Goal: Transaction & Acquisition: Purchase product/service

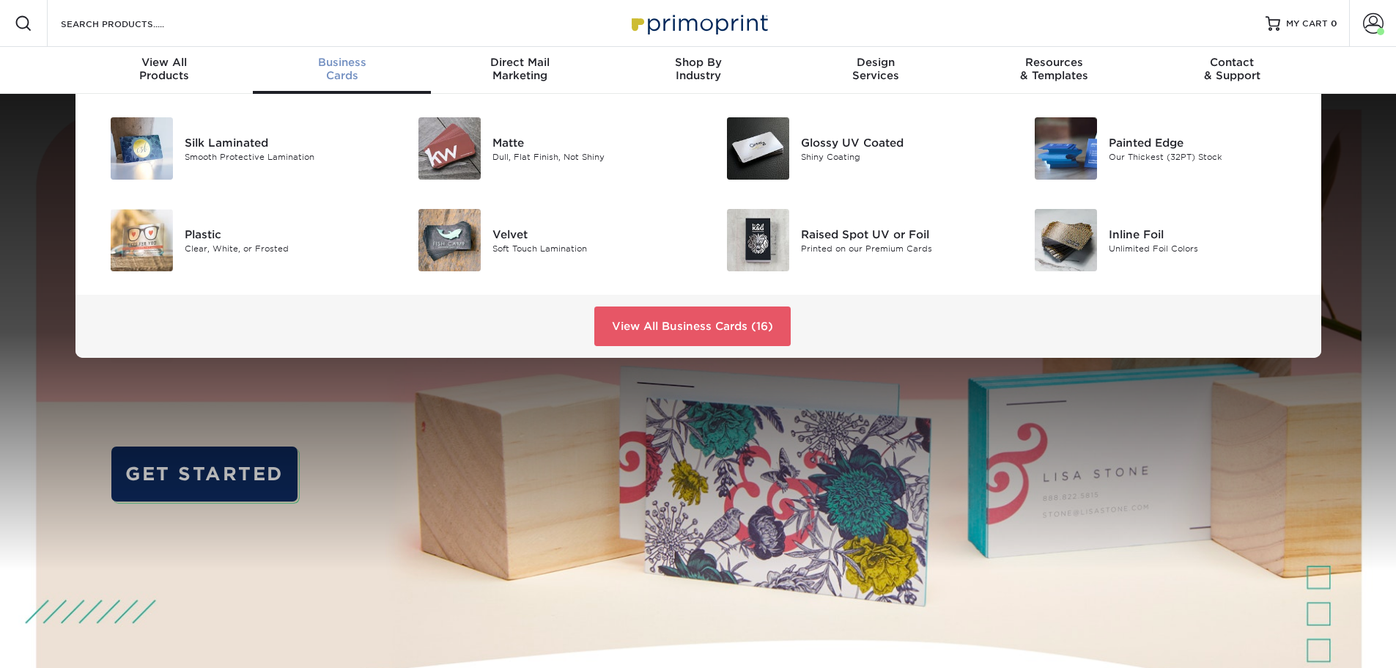
click at [339, 73] on div "Business Cards" at bounding box center [342, 69] width 178 height 26
click at [503, 243] on div "Soft Touch Lamination" at bounding box center [589, 248] width 194 height 12
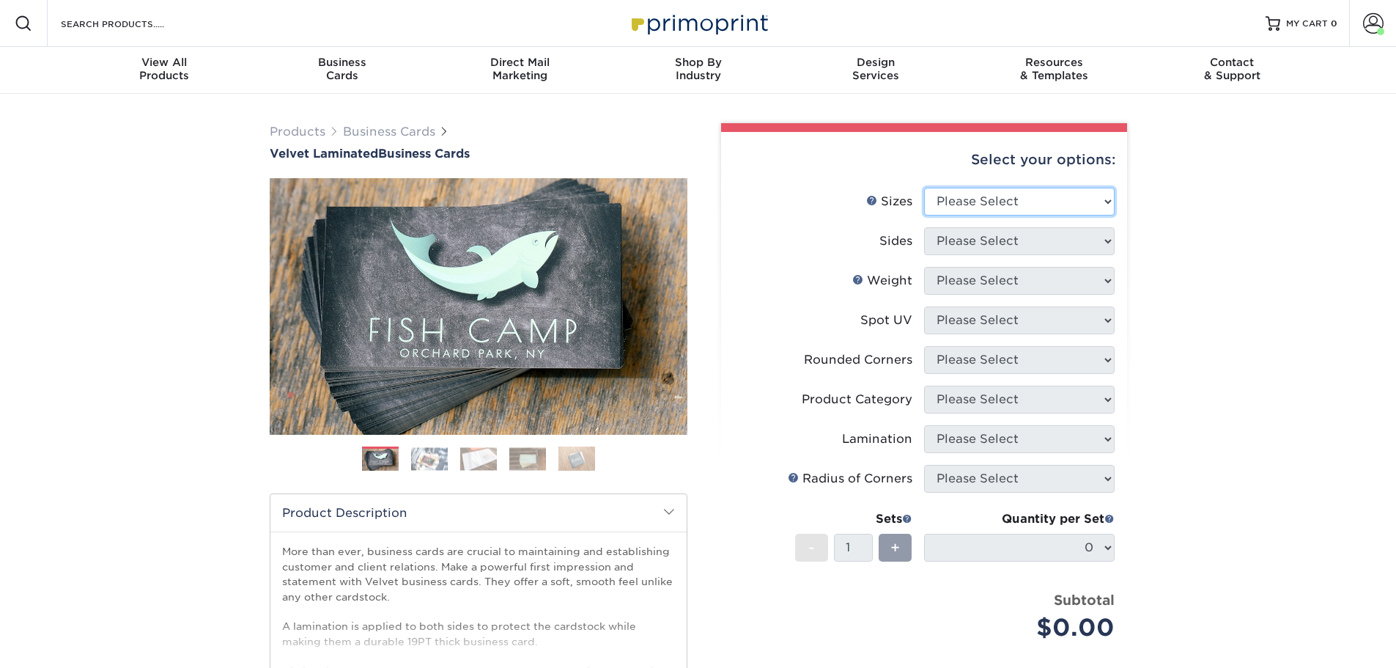
click at [1111, 203] on select "Please Select 1.5" x 3.5" - Mini 1.75" x 3.5" - Mini 2" x 2" - Square 2" x 3" -…" at bounding box center [1019, 202] width 191 height 28
select select "2.12x3.38"
click at [924, 188] on select "Please Select 1.5" x 3.5" - Mini 1.75" x 3.5" - Mini 2" x 2" - Square 2" x 3" -…" at bounding box center [1019, 202] width 191 height 28
click at [1063, 243] on select "Please Select Print Both Sides Print Front Only" at bounding box center [1019, 241] width 191 height 28
click at [1013, 239] on select "Please Select Print Both Sides Print Front Only" at bounding box center [1019, 241] width 191 height 28
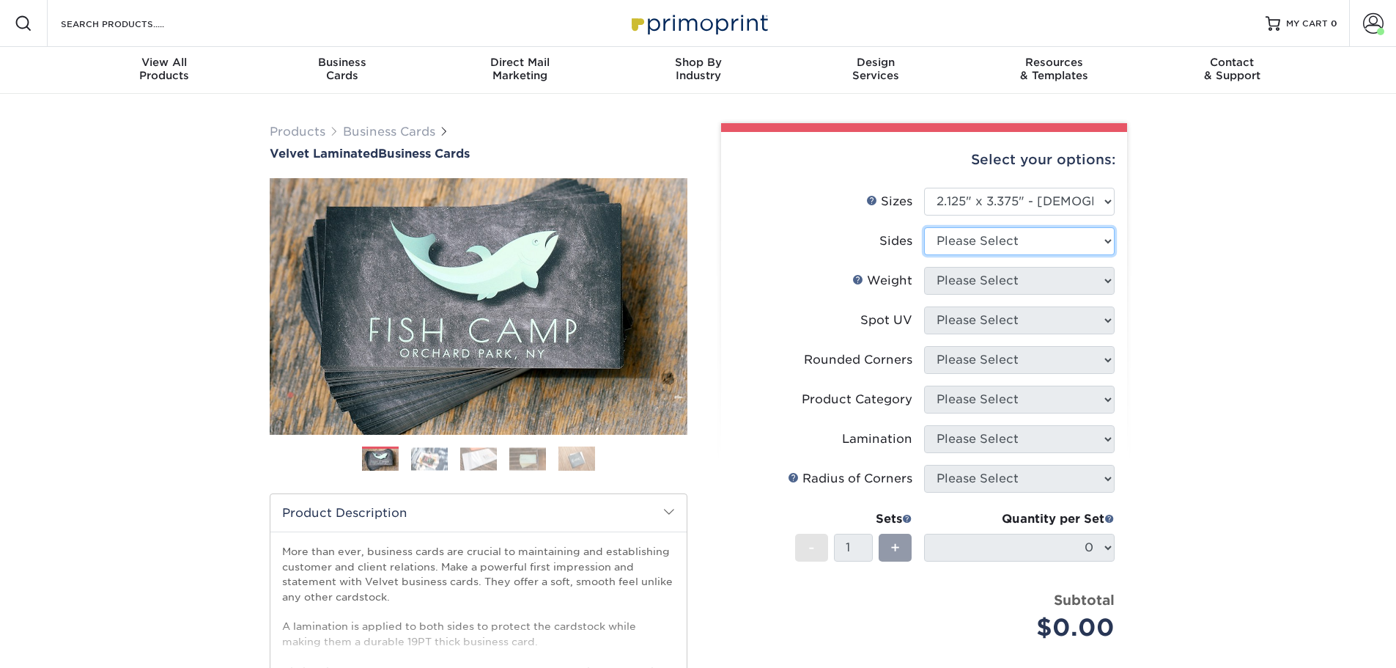
select select "13abbda7-1d64-4f25-8bb2-c179b224825d"
click at [924, 227] on select "Please Select Print Both Sides Print Front Only" at bounding box center [1019, 241] width 191 height 28
click at [1022, 281] on select "Please Select 16PT" at bounding box center [1019, 281] width 191 height 28
select select "16PT"
click at [924, 267] on select "Please Select 16PT" at bounding box center [1019, 281] width 191 height 28
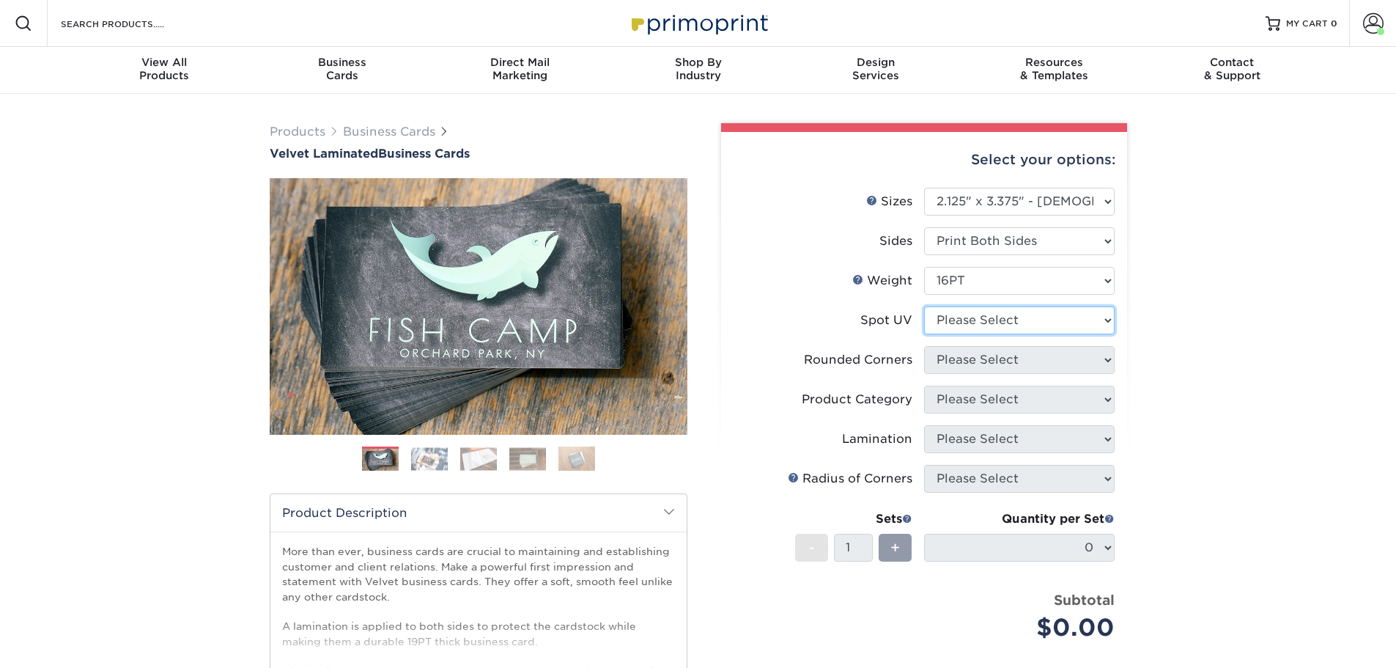
click at [1032, 319] on select "Please Select No Spot UV Front and Back (Both Sides) Front Only Back Only" at bounding box center [1019, 320] width 191 height 28
select select "3"
click at [924, 306] on select "Please Select No Spot UV Front and Back (Both Sides) Front Only Back Only" at bounding box center [1019, 320] width 191 height 28
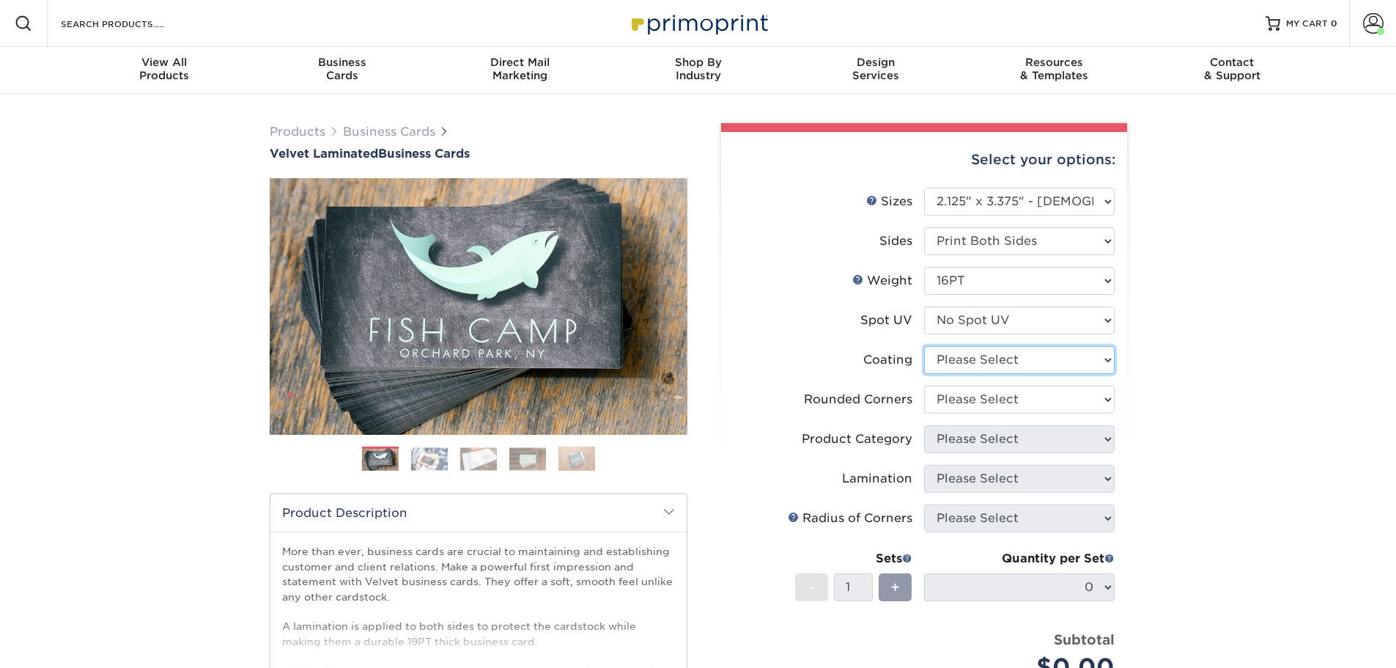
click at [1047, 357] on select at bounding box center [1019, 360] width 191 height 28
click at [1042, 402] on select "Please Select Yes - Round 2 Corners Yes - Round 4 Corners No" at bounding box center [1019, 399] width 191 height 28
select select "7672df9e-0e0a-464d-8e1f-920c575e4da3"
click at [924, 385] on select "Please Select Yes - Round 2 Corners Yes - Round 4 Corners No" at bounding box center [1019, 399] width 191 height 28
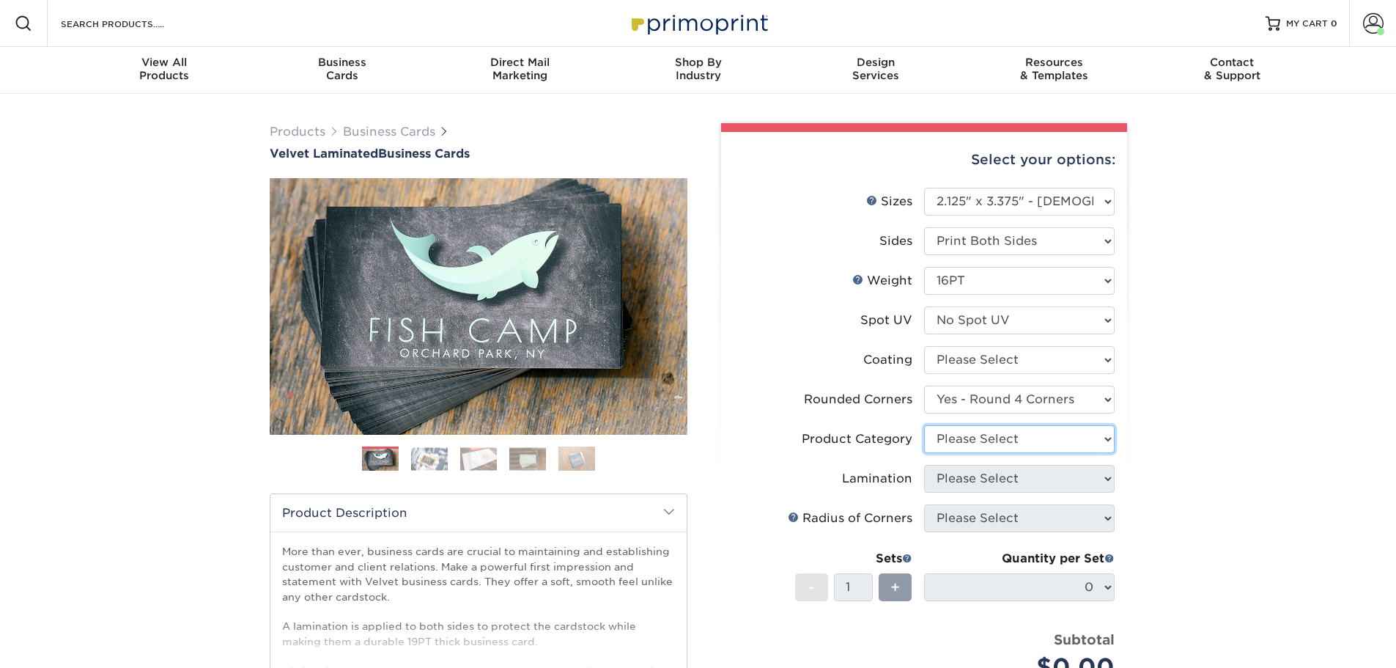
click at [1036, 438] on select "Please Select" at bounding box center [1019, 439] width 191 height 28
click at [1019, 441] on select "Please Select" at bounding box center [1019, 439] width 191 height 28
click at [924, 425] on select "Please Select" at bounding box center [1019, 439] width 191 height 28
click at [1117, 481] on div "Select your options: Sizes Help Sizes Please Select 1.5" x 3.5" - Mini 1.75" x …" at bounding box center [924, 496] width 406 height 729
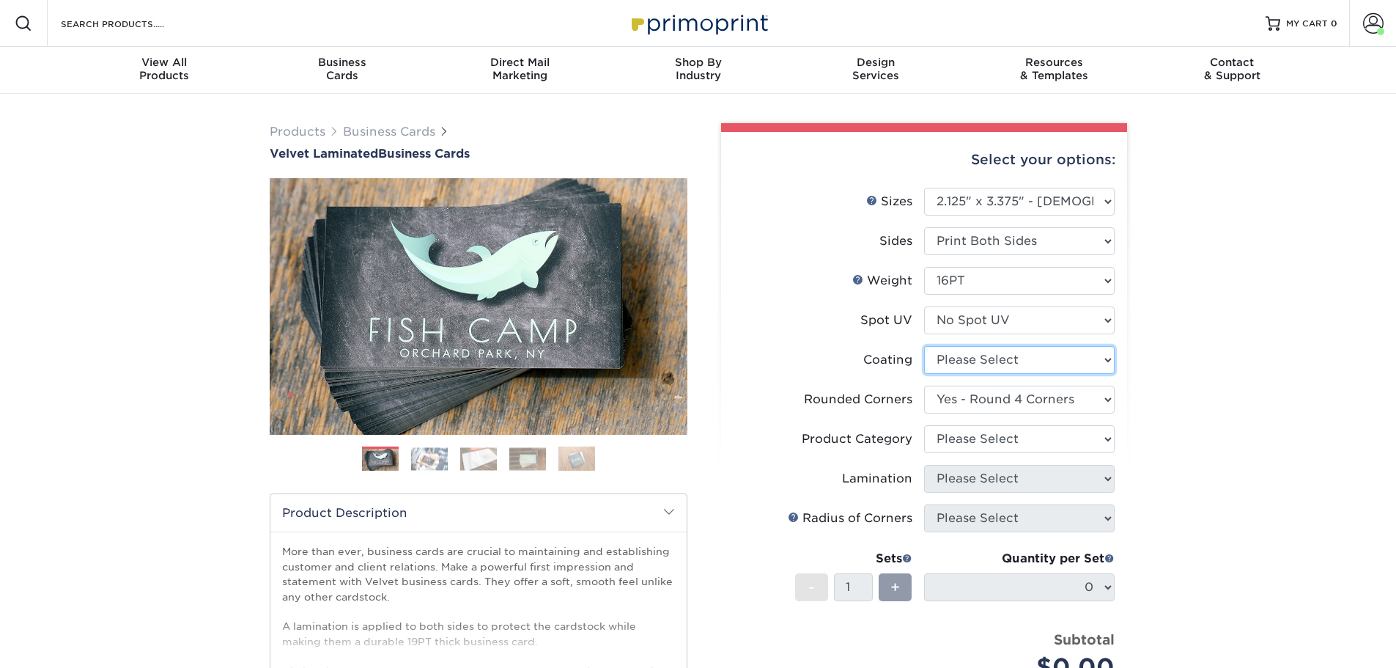
click at [1011, 361] on select at bounding box center [1019, 360] width 191 height 28
select select "3e7618de-abca-4bda-9f97-8b9129e913d8"
click at [924, 346] on select at bounding box center [1019, 360] width 191 height 28
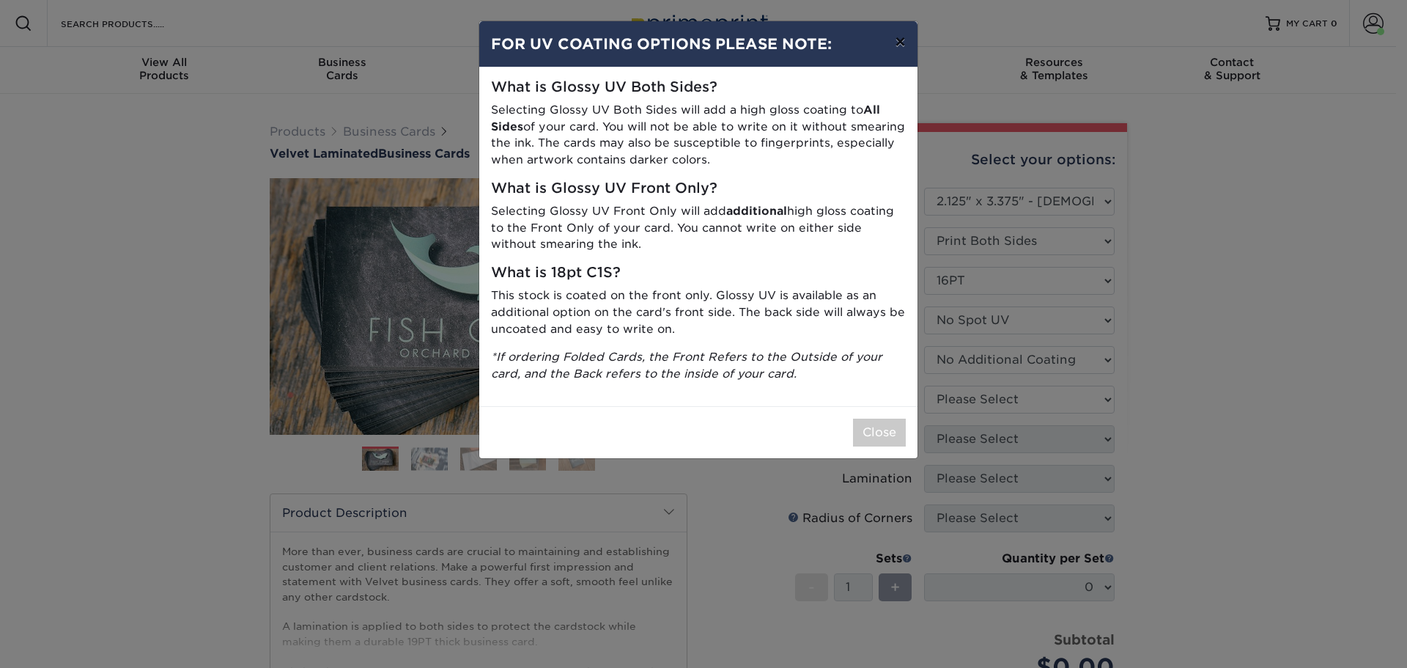
click at [899, 40] on button "×" at bounding box center [900, 41] width 34 height 41
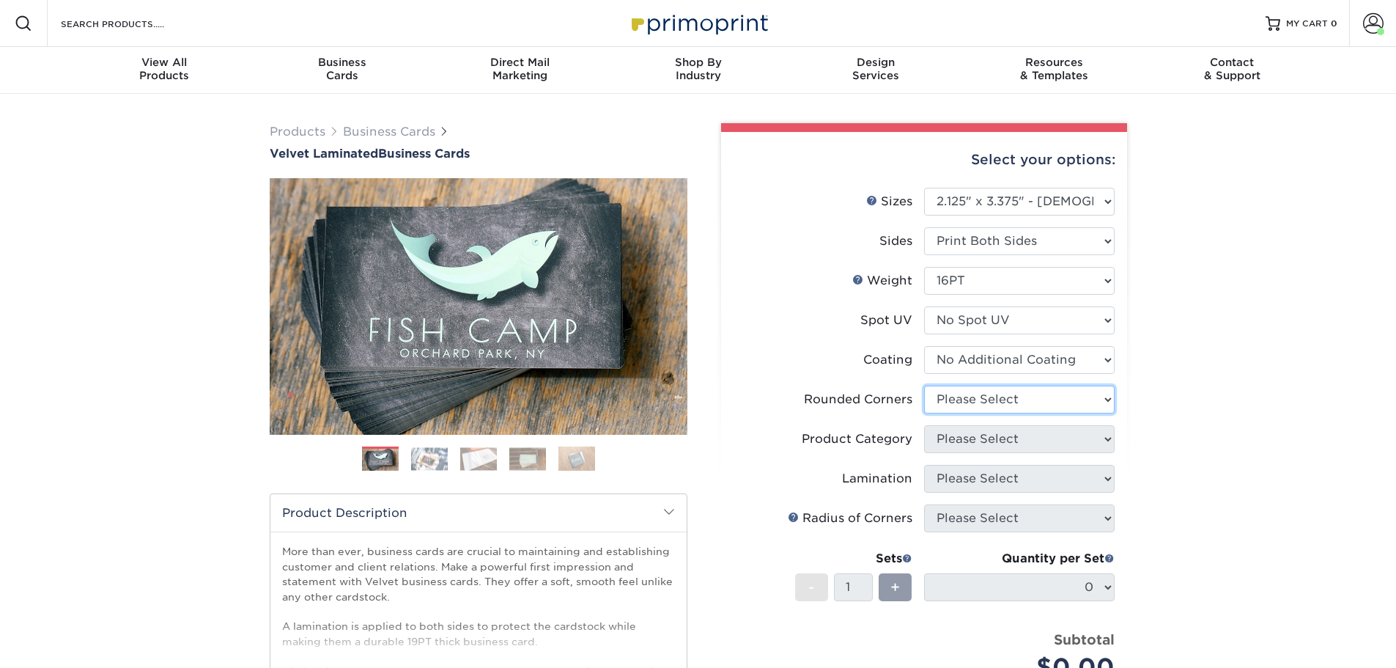
click at [1112, 402] on select "Please Select Yes - Round 2 Corners Yes - Round 4 Corners No" at bounding box center [1019, 399] width 191 height 28
select select "7672df9e-0e0a-464d-8e1f-920c575e4da3"
click at [924, 385] on select "Please Select Yes - Round 2 Corners Yes - Round 4 Corners No" at bounding box center [1019, 399] width 191 height 28
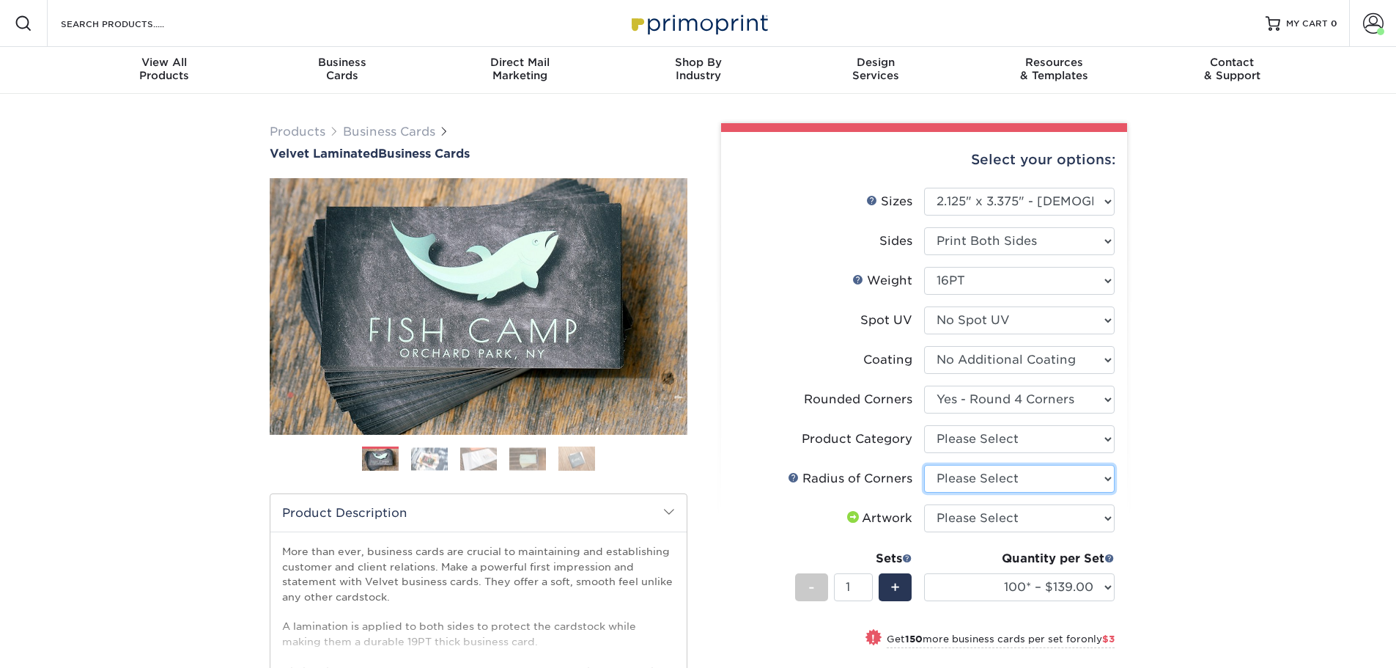
click at [1027, 473] on select "Please Select Rounded 1/8" Rounded 1/4"" at bounding box center [1019, 479] width 191 height 28
select select "589680c7-ee9a-431b-9d12-d7aeb1386a97"
click at [924, 465] on select "Please Select Rounded 1/8" Rounded 1/4"" at bounding box center [1019, 479] width 191 height 28
click at [1105, 517] on select "Please Select I will upload files I need a design - $100" at bounding box center [1019, 518] width 191 height 28
select select "upload"
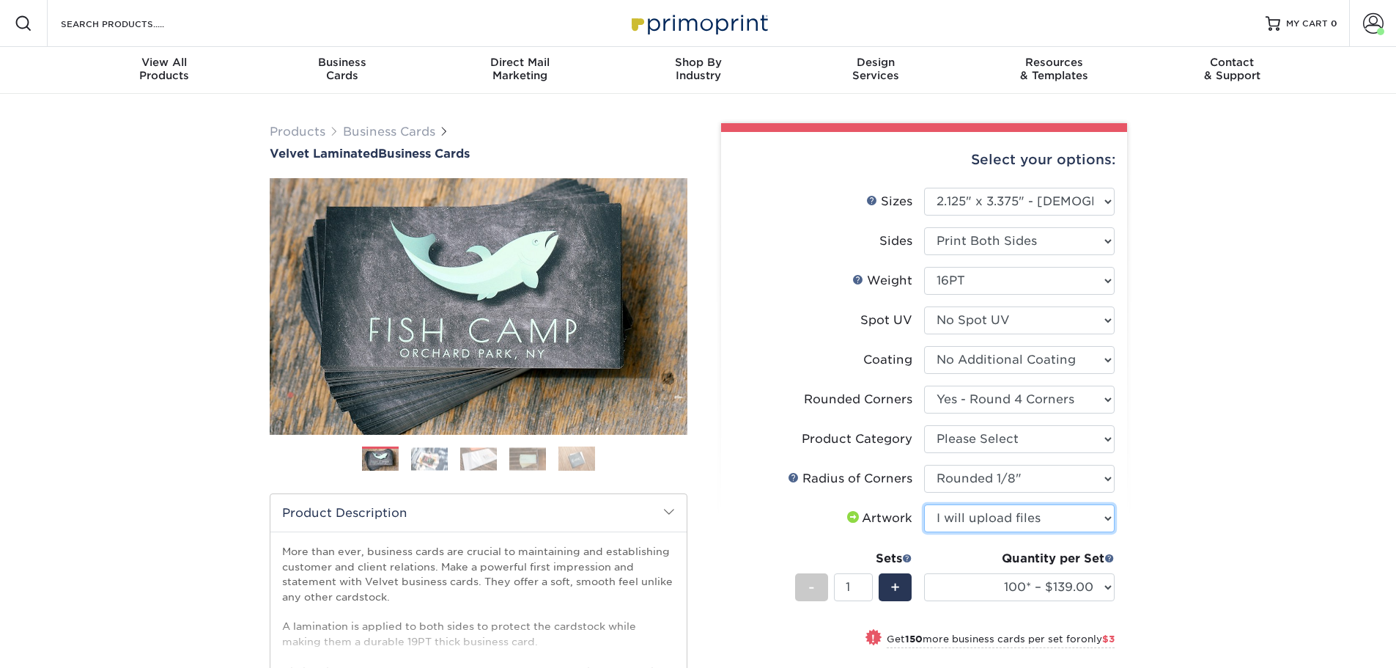
click at [924, 504] on select "Please Select I will upload files I need a design - $100" at bounding box center [1019, 518] width 191 height 28
click at [1109, 586] on select "100* – $139.00 250* – $142.00 500 – $146.00 1000 – $163.00 2500 – $387.00 5000 …" at bounding box center [1019, 587] width 191 height 28
select select "500 – $146.00"
click at [924, 573] on select "100* – $139.00 250* – $142.00 500 – $146.00 1000 – $163.00 2500 – $387.00 5000 …" at bounding box center [1019, 587] width 191 height 28
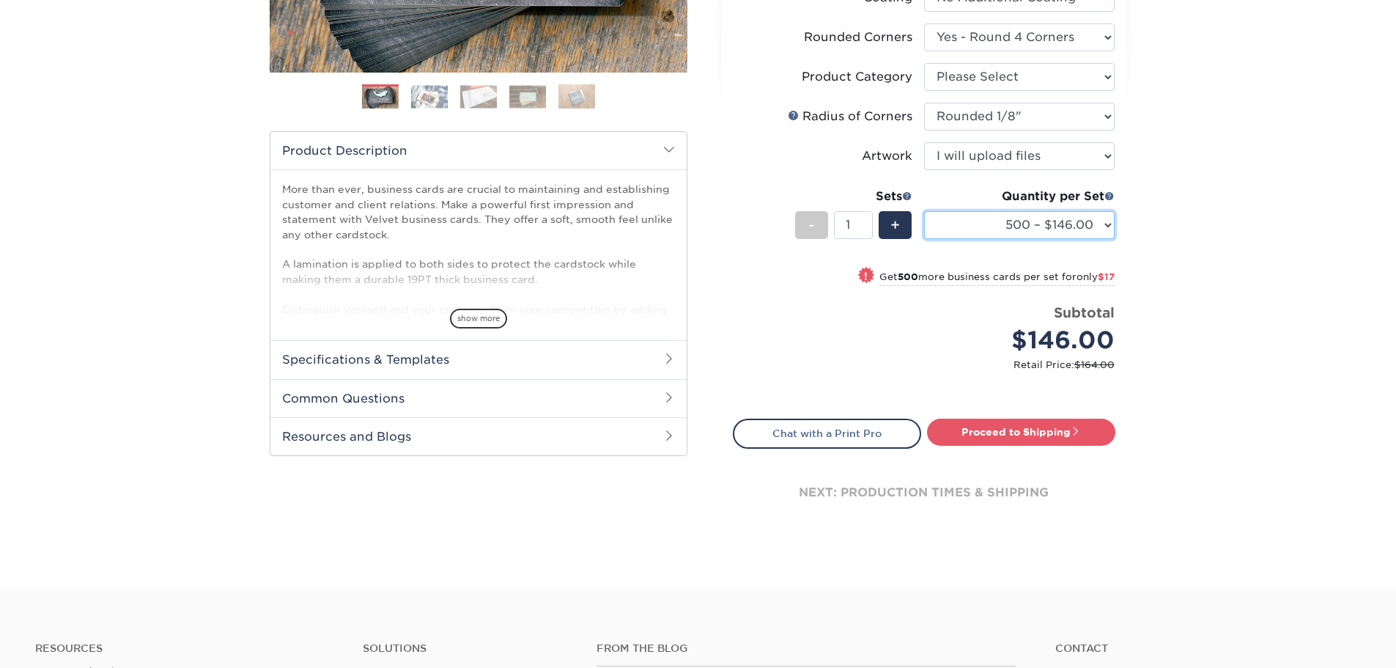
scroll to position [366, 0]
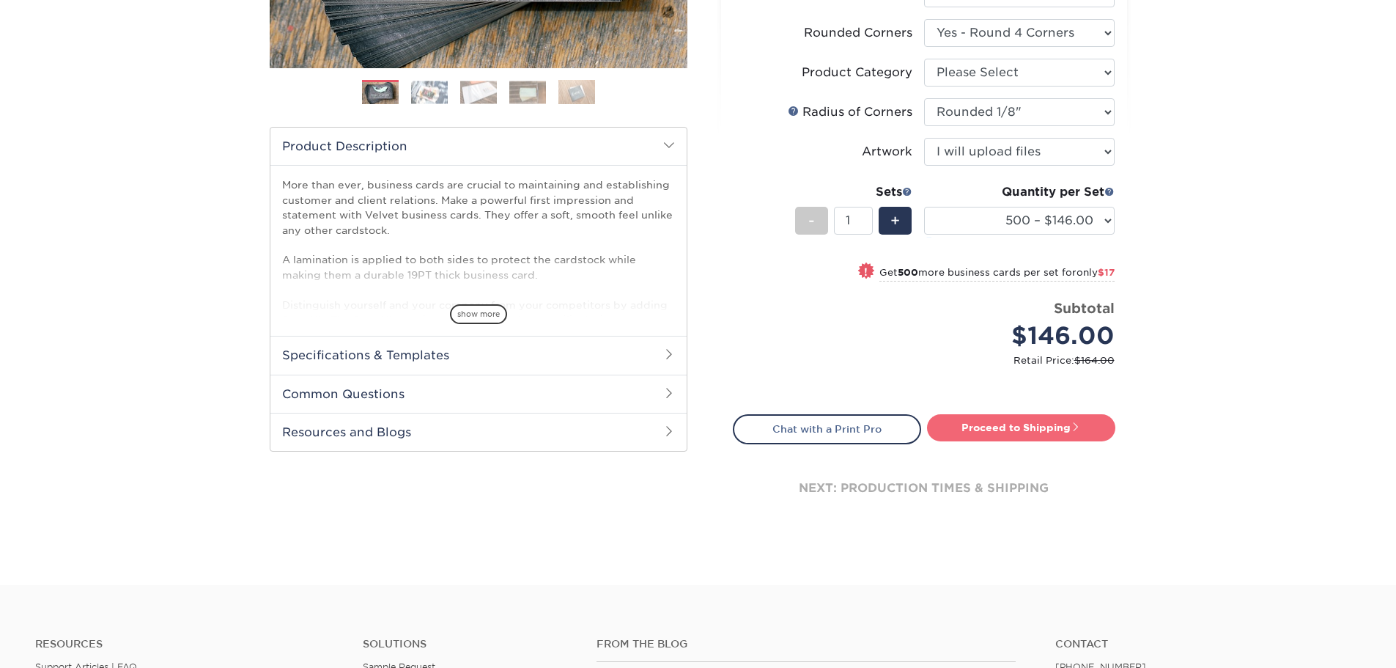
click at [1027, 426] on link "Proceed to Shipping" at bounding box center [1021, 427] width 188 height 26
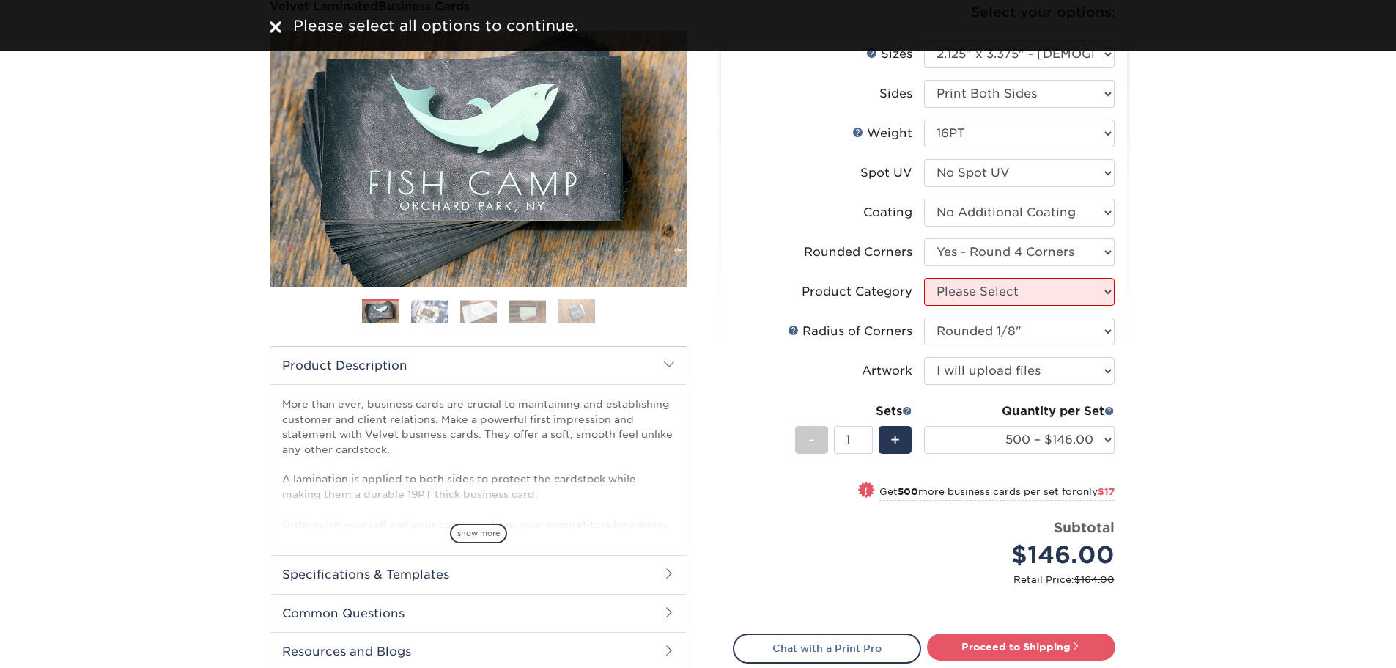
scroll to position [147, 0]
drag, startPoint x: 1046, startPoint y: 289, endPoint x: 945, endPoint y: 289, distance: 101.9
click at [945, 289] on select "Please Select Business Cards" at bounding box center [1019, 292] width 191 height 28
select select "3b5148f1-0588-4f88-a218-97bcfdce65c1"
click at [924, 278] on select "Please Select Business Cards" at bounding box center [1019, 292] width 191 height 28
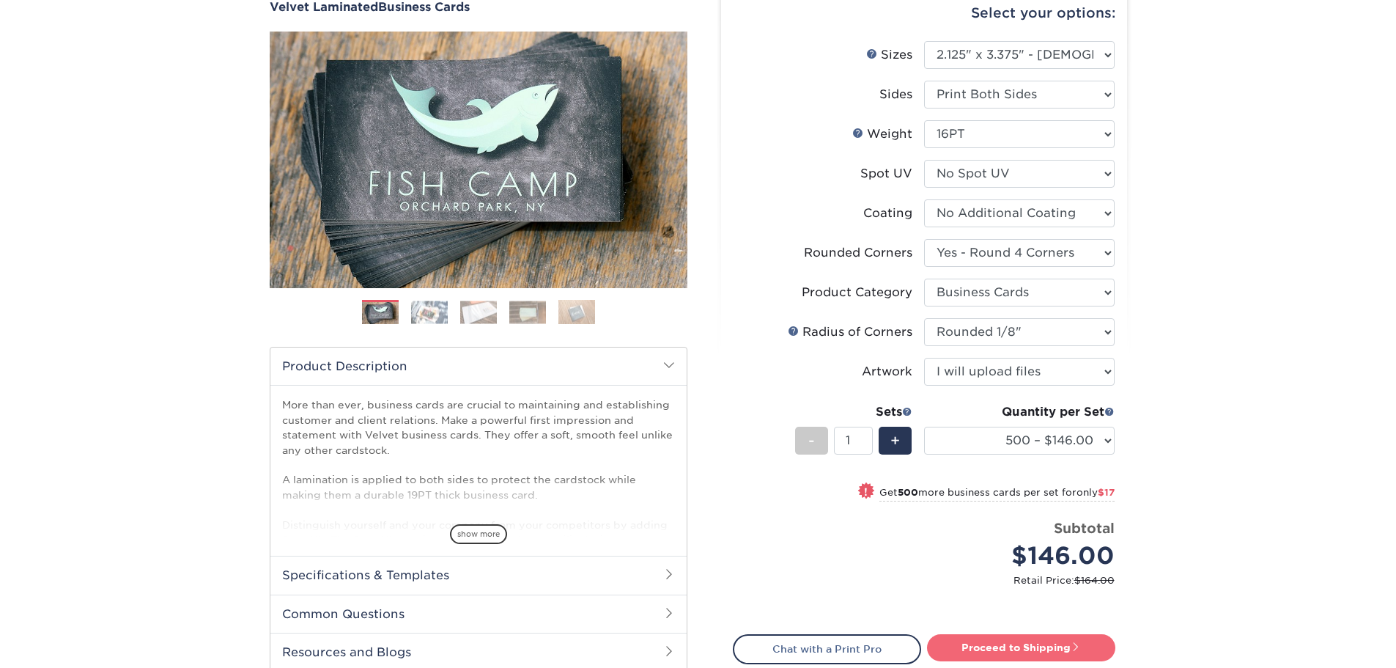
click at [1012, 649] on link "Proceed to Shipping" at bounding box center [1021, 647] width 188 height 26
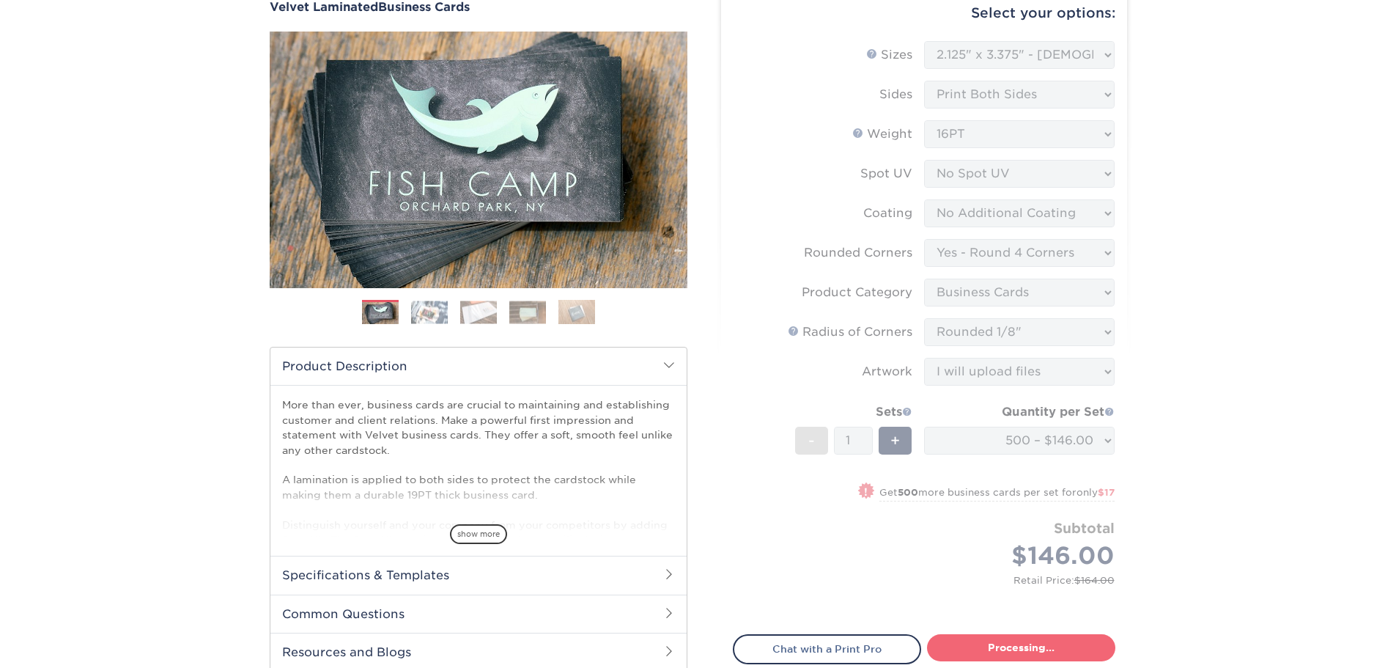
select select "086573b8-2777-4e6b-be18-58fe3b431caf"
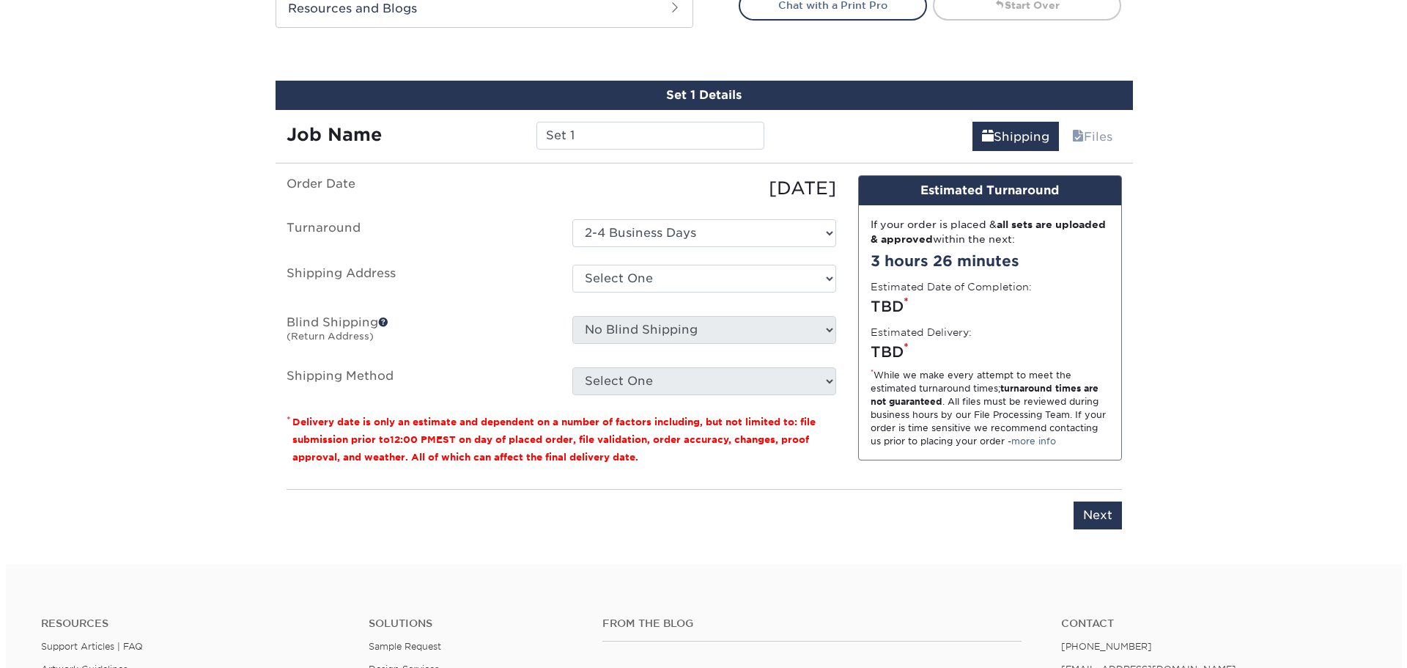
scroll to position [821, 0]
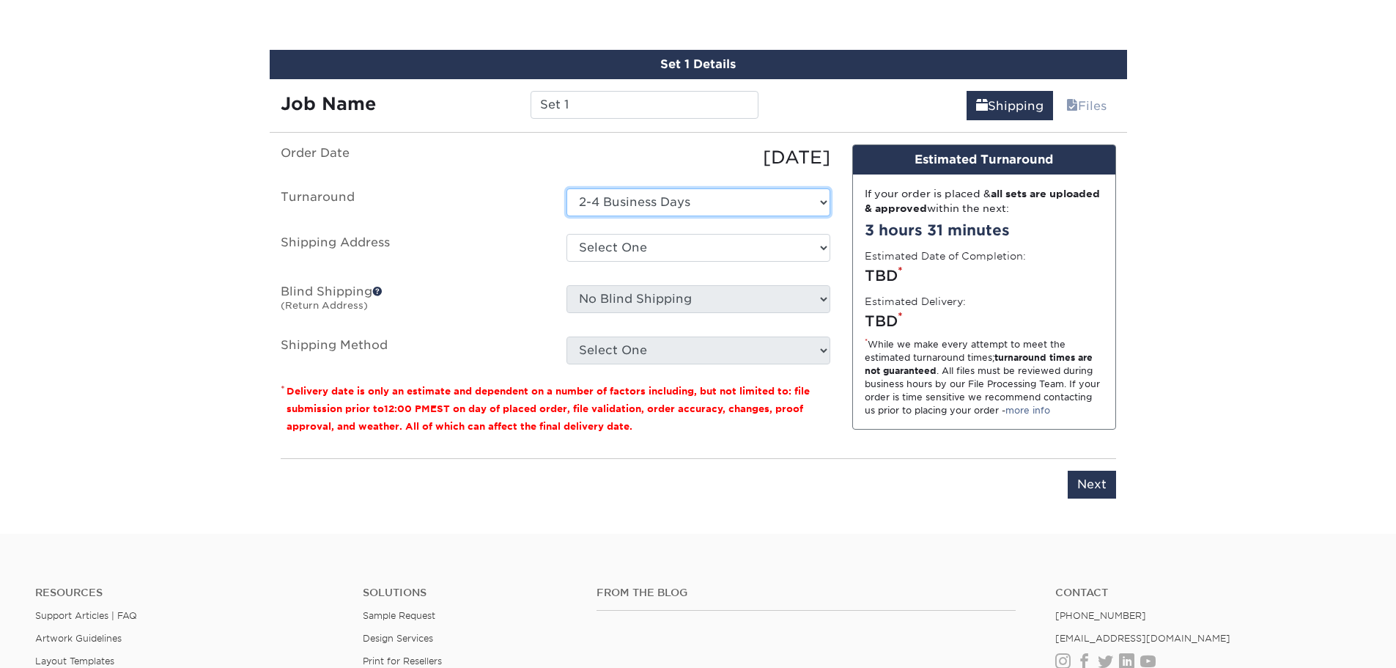
click at [827, 204] on select "Select One 2-4 Business Days" at bounding box center [698, 202] width 264 height 28
click at [826, 204] on select "Select One 2-4 Business Days" at bounding box center [698, 202] width 264 height 28
click at [826, 246] on select "Select One business cards business cards business cards Vincent BCs + Add New A…" at bounding box center [698, 248] width 264 height 28
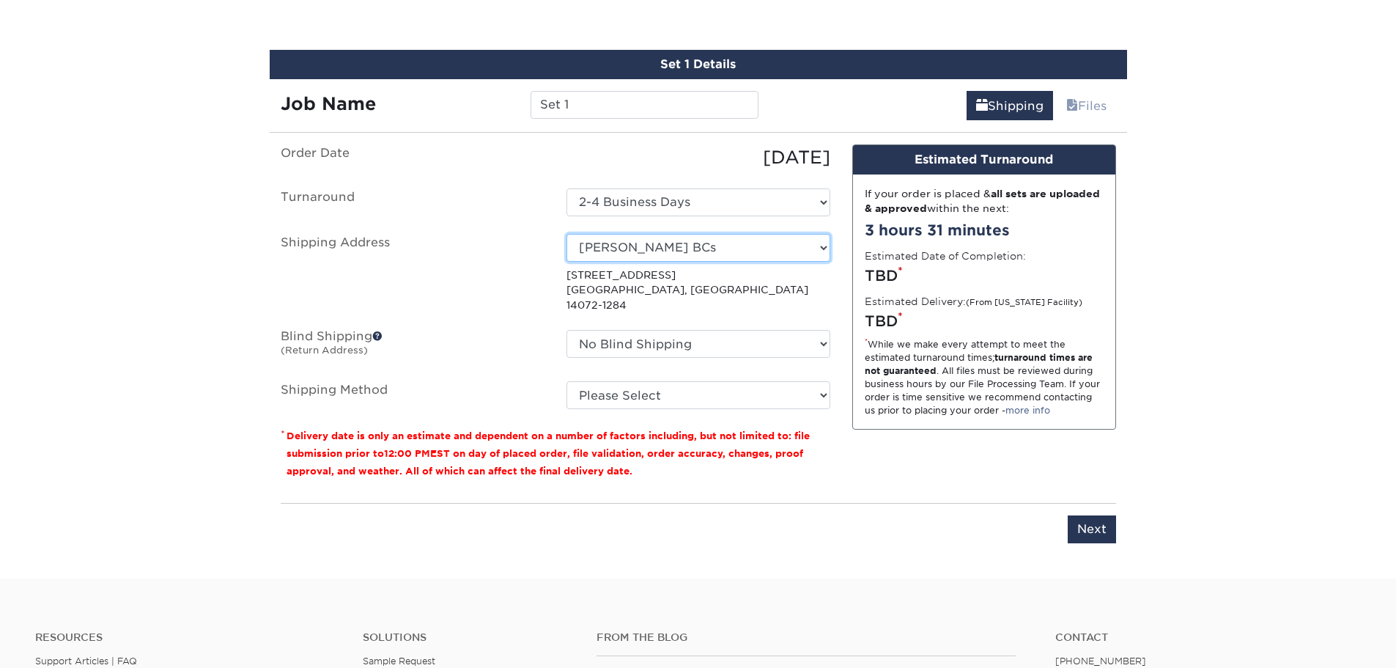
click at [824, 248] on select "Select One business cards business cards business cards Vincent BCs + Add New A…" at bounding box center [698, 248] width 264 height 28
select select "250571"
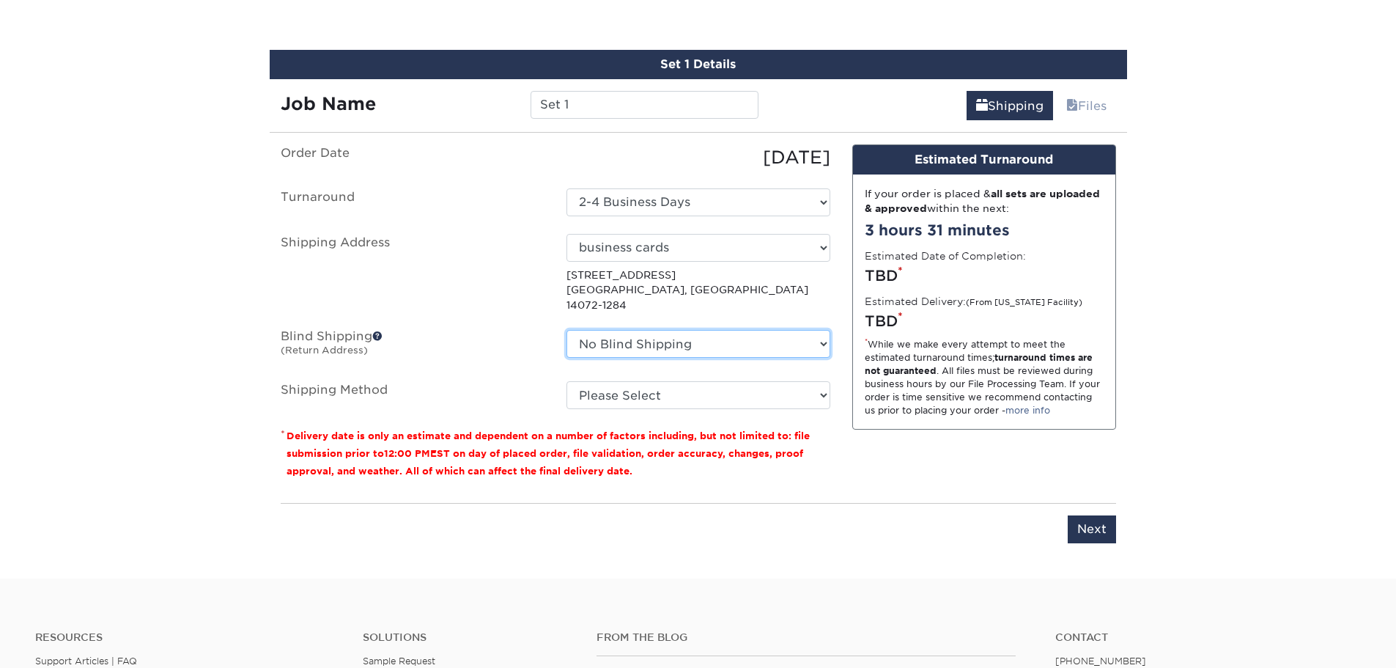
click at [823, 330] on select "No Blind Shipping business cards business cards business cards Vincent BCs + Ad…" at bounding box center [698, 344] width 264 height 28
select select "250571"
click at [566, 330] on select "No Blind Shipping business cards business cards business cards Vincent BCs + Ad…" at bounding box center [698, 344] width 264 height 28
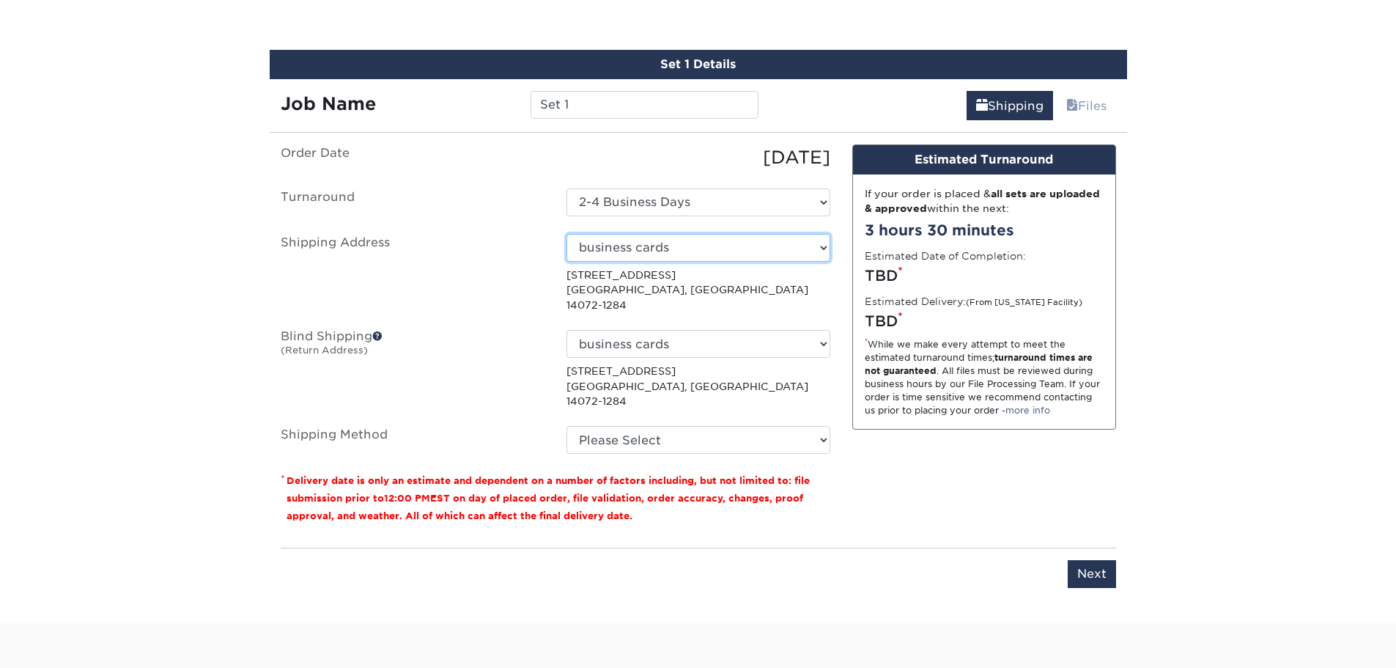
click at [824, 246] on select "Select One business cards business cards business cards Vincent BCs + Add New A…" at bounding box center [698, 248] width 264 height 28
select select "newaddress"
click at [566, 234] on select "Select One business cards business cards business cards Vincent BCs + Add New A…" at bounding box center [698, 248] width 264 height 28
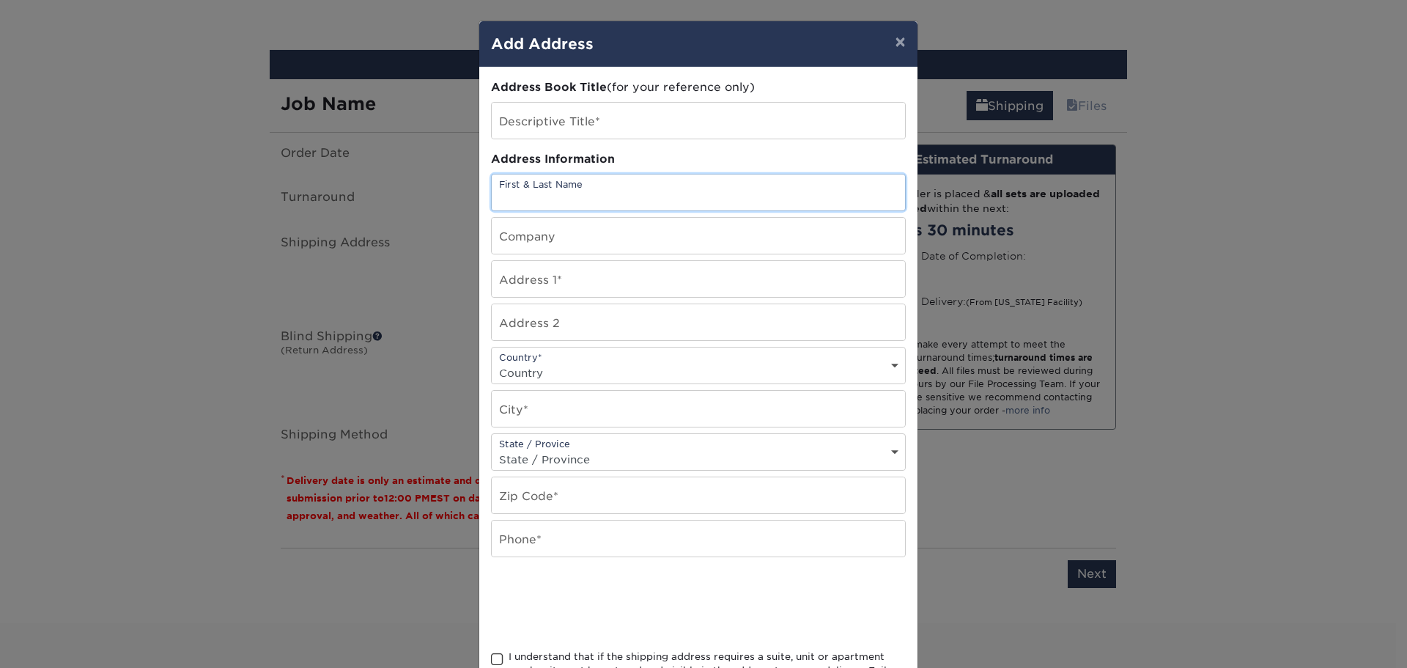
click at [606, 192] on input "text" at bounding box center [698, 192] width 413 height 36
type input "[PERSON_NAME]"
click at [607, 238] on input "text" at bounding box center [698, 236] width 413 height 36
type input "Compu Mail"
click at [614, 283] on input "text" at bounding box center [698, 279] width 413 height 36
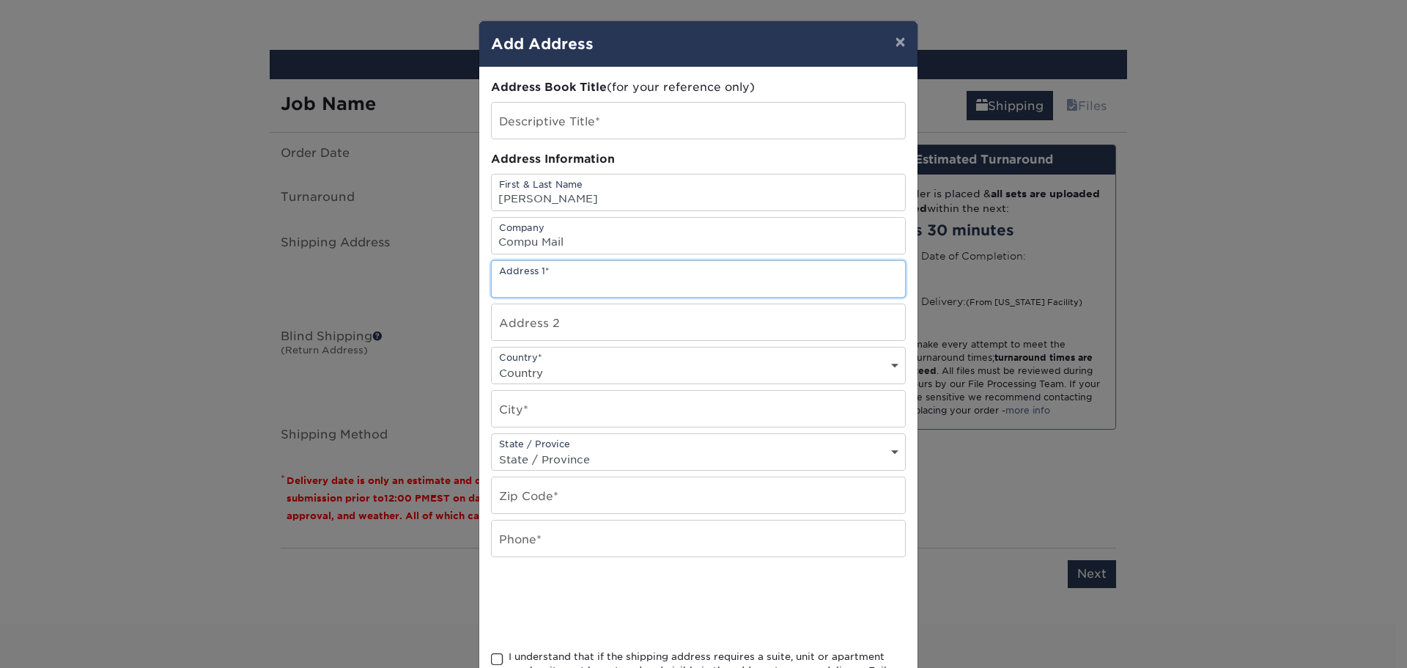
type input "3235 Grand Island Blvd"
click at [629, 365] on select "Country United States Canada ----------------------------- Afghanistan Albania …" at bounding box center [698, 372] width 413 height 21
select select "US"
click at [492, 362] on select "Country United States Canada ----------------------------- Afghanistan Albania …" at bounding box center [698, 372] width 413 height 21
click at [703, 411] on input "text" at bounding box center [698, 409] width 413 height 36
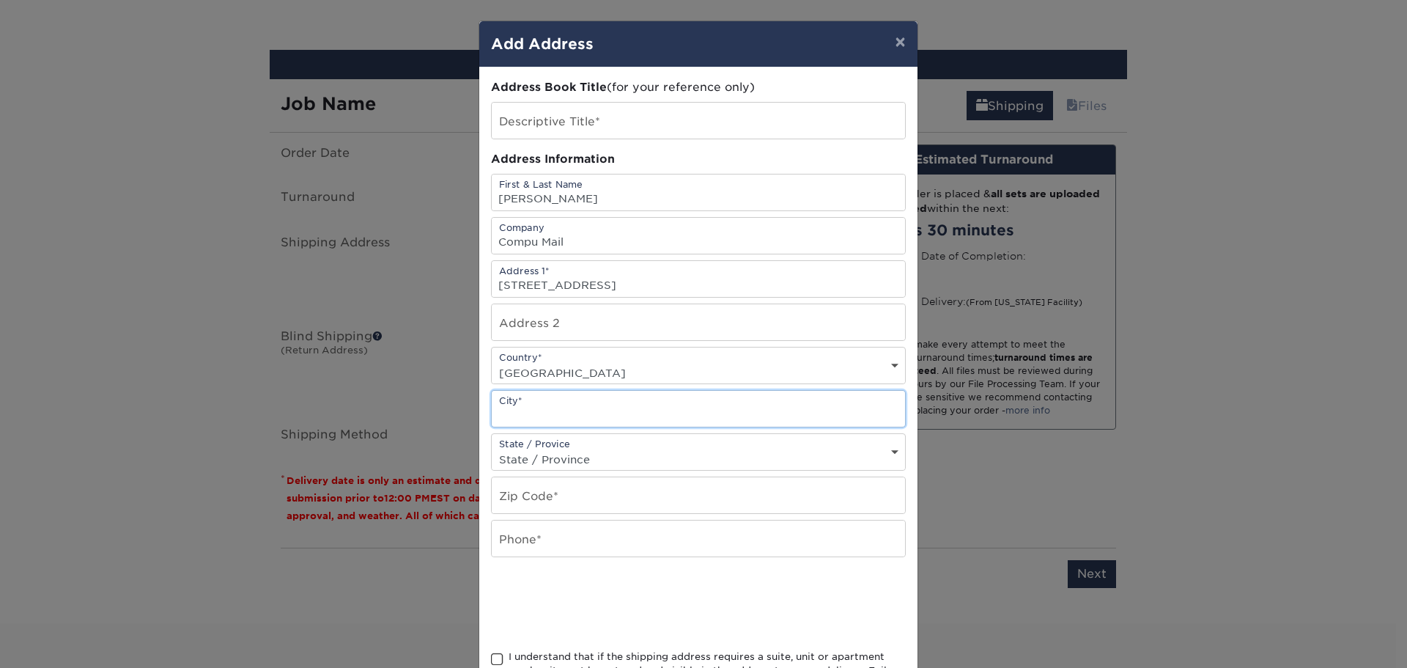
type input "Grand Island"
click at [635, 463] on select "State / Province Alabama Alaska Arizona Arkansas California Colorado Connecticu…" at bounding box center [698, 458] width 413 height 21
select select "NY"
click at [492, 448] on select "State / Province Alabama Alaska Arizona Arkansas California Colorado Connecticu…" at bounding box center [698, 458] width 413 height 21
click at [626, 495] on input "text" at bounding box center [698, 495] width 413 height 36
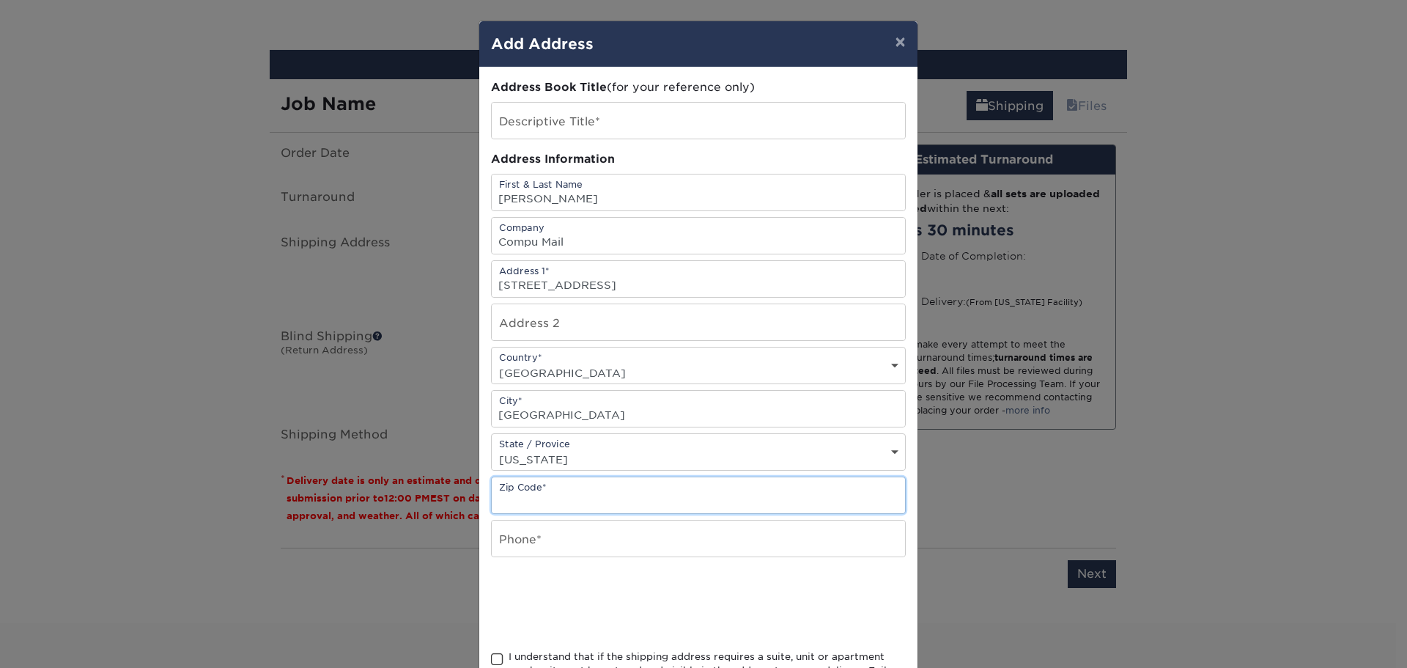
type input "14072"
click at [628, 547] on input "text" at bounding box center [698, 538] width 413 height 36
type input "716-775-8001"
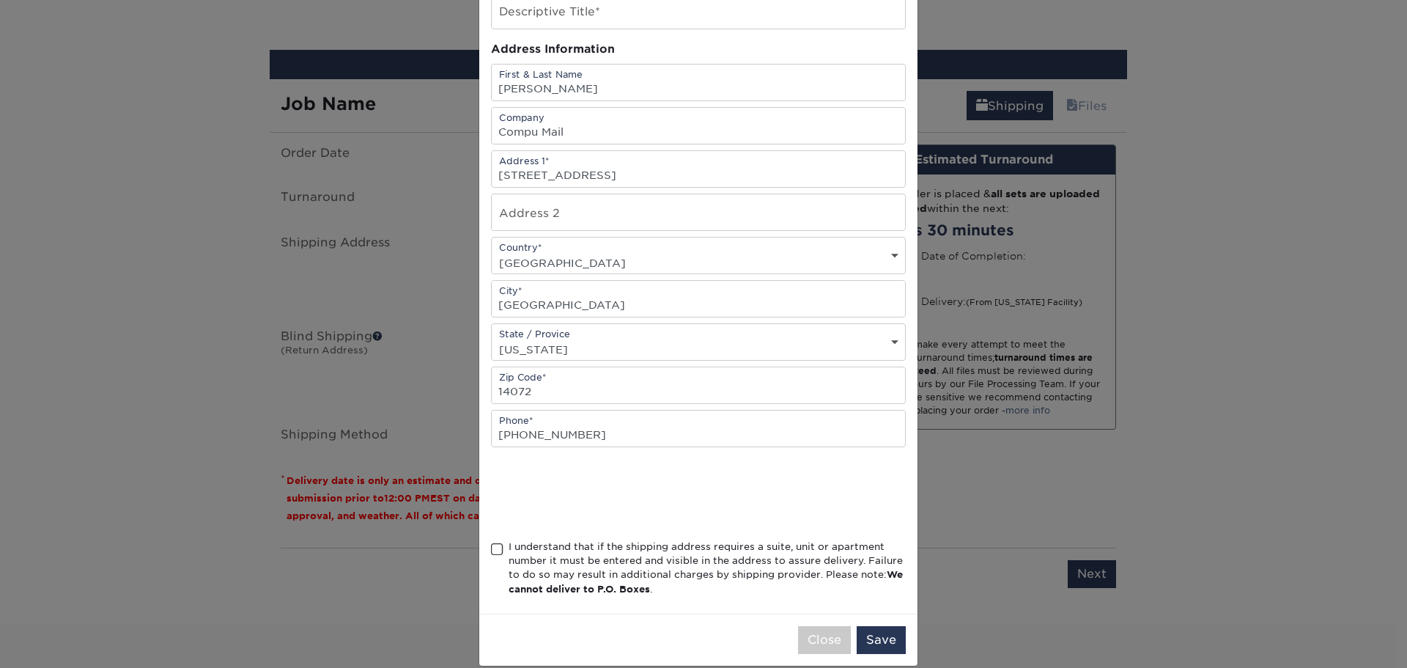
scroll to position [115, 0]
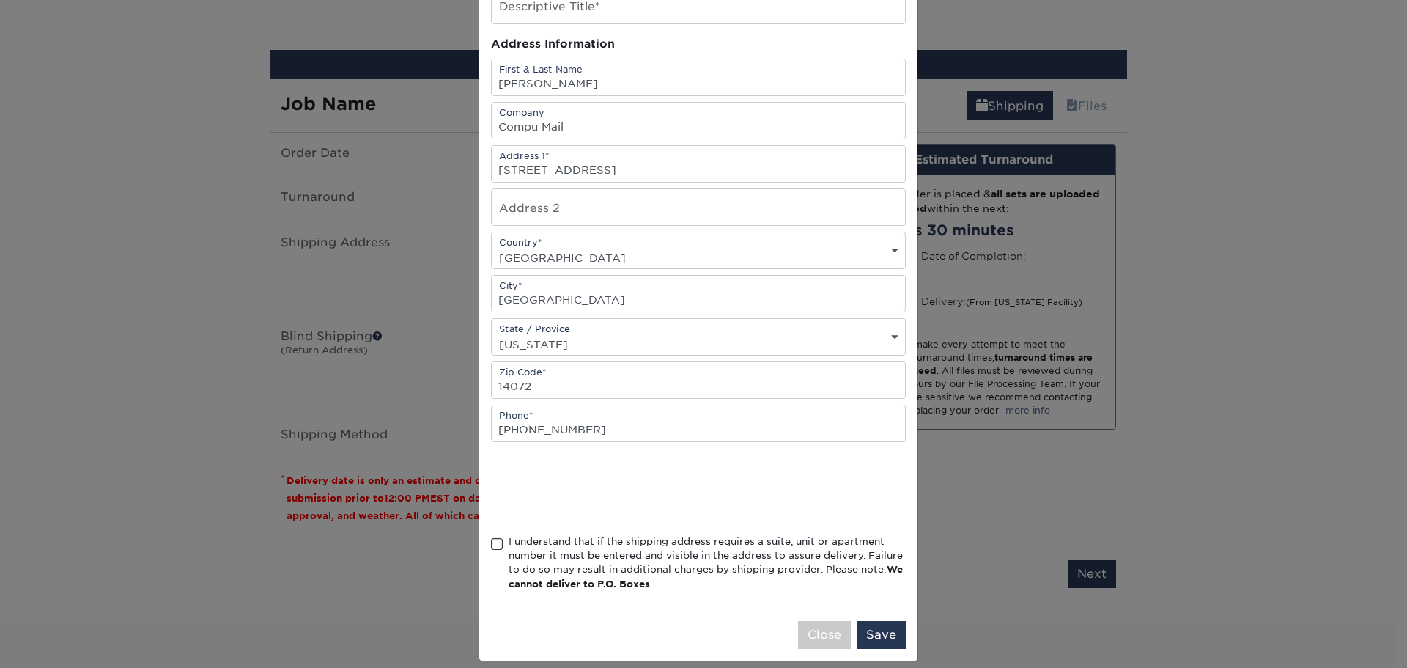
click at [492, 542] on span at bounding box center [497, 544] width 12 height 14
click at [0, 0] on input "I understand that if the shipping address requires a suite, unit or apartment n…" at bounding box center [0, 0] width 0 height 0
click at [884, 624] on button "Save" at bounding box center [881, 635] width 49 height 28
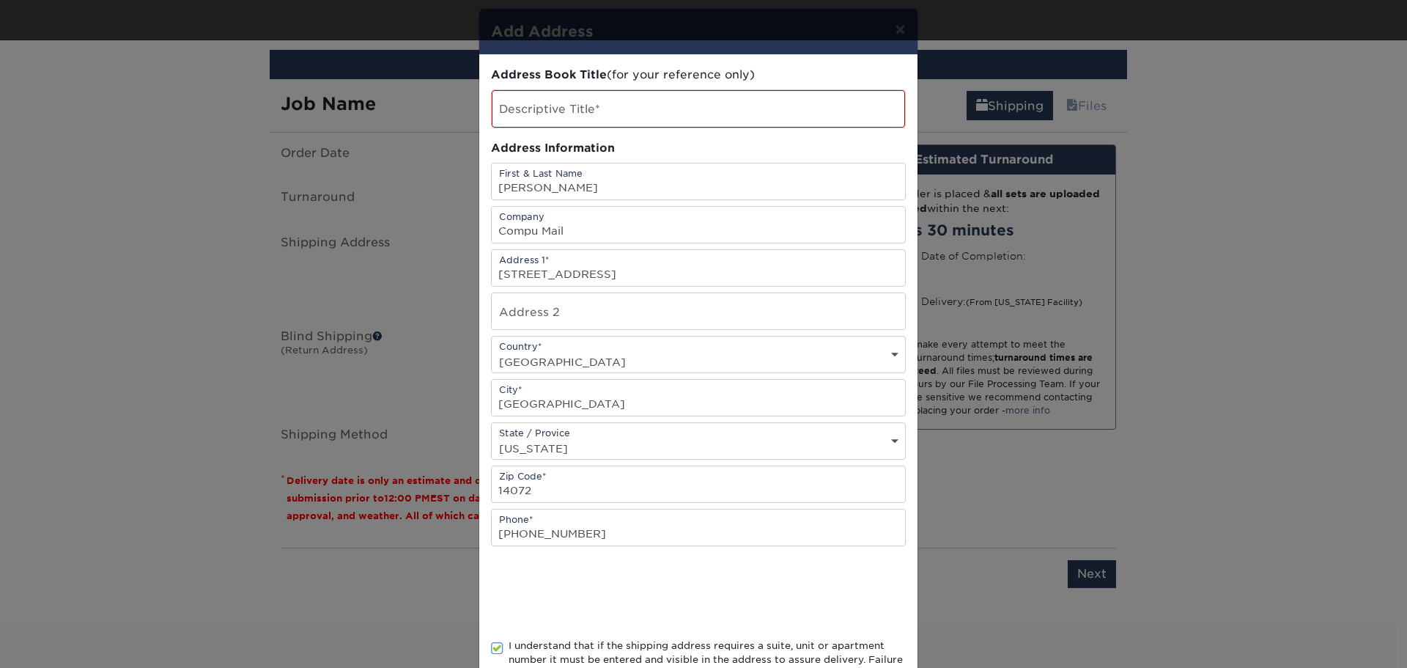
scroll to position [0, 0]
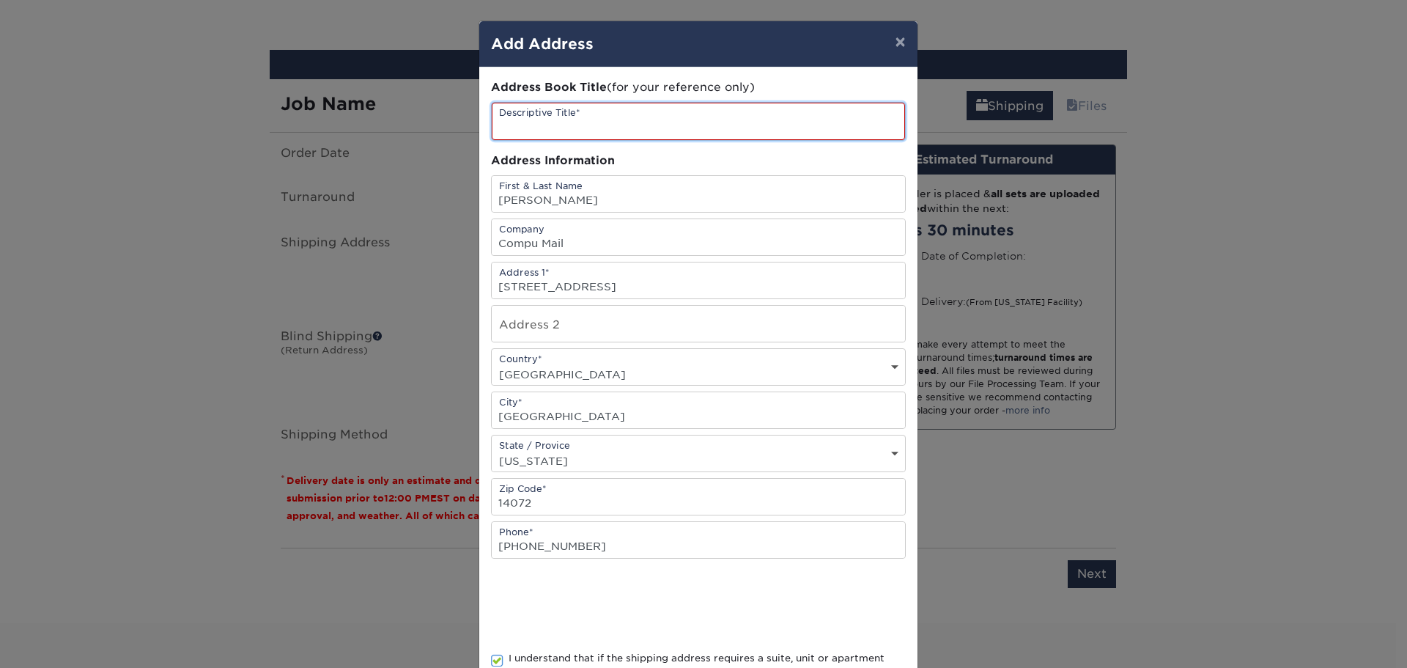
click at [581, 124] on input "text" at bounding box center [698, 121] width 413 height 37
type input "[PERSON_NAME] BCs"
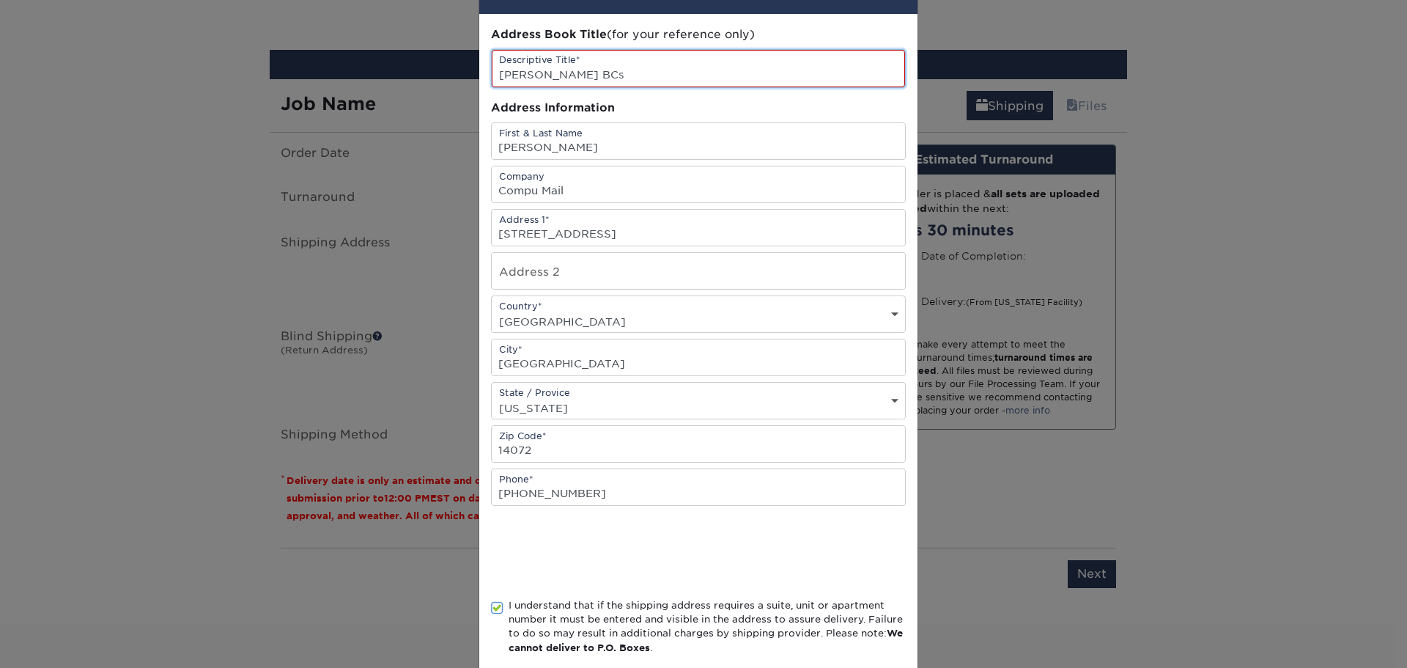
scroll to position [117, 0]
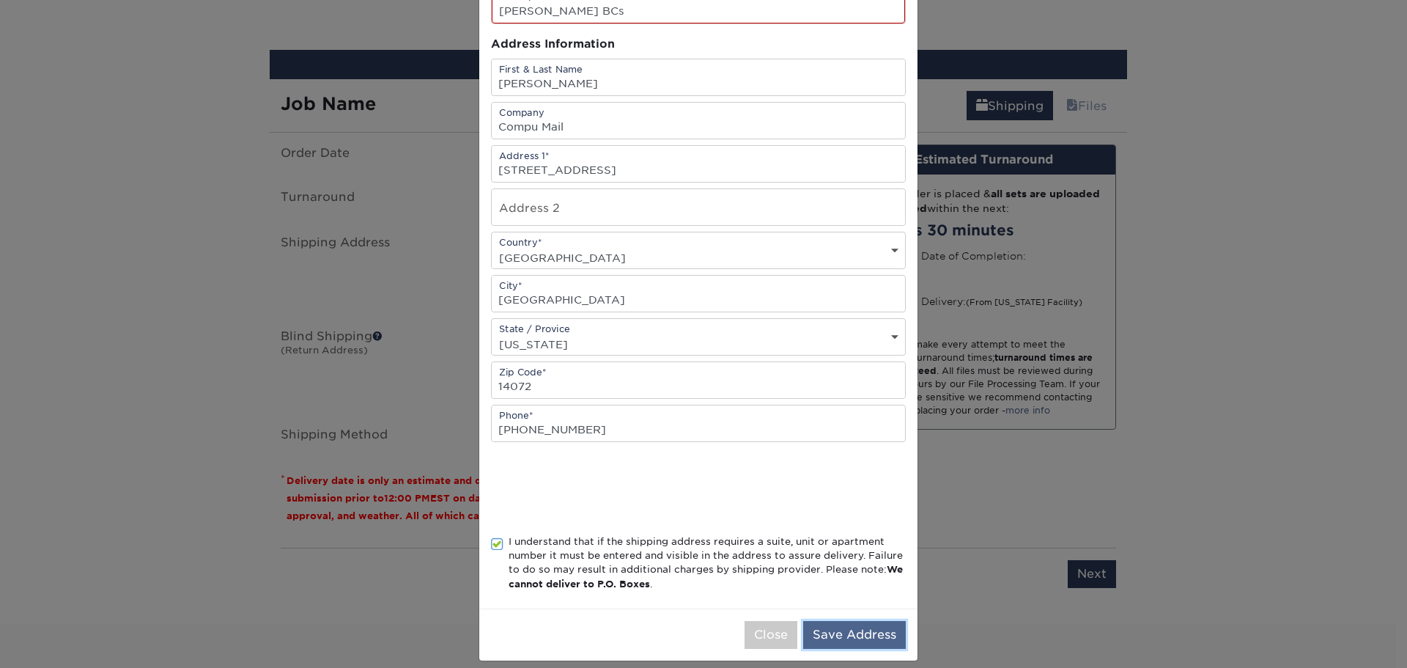
click at [862, 621] on button "Save Address" at bounding box center [854, 635] width 103 height 28
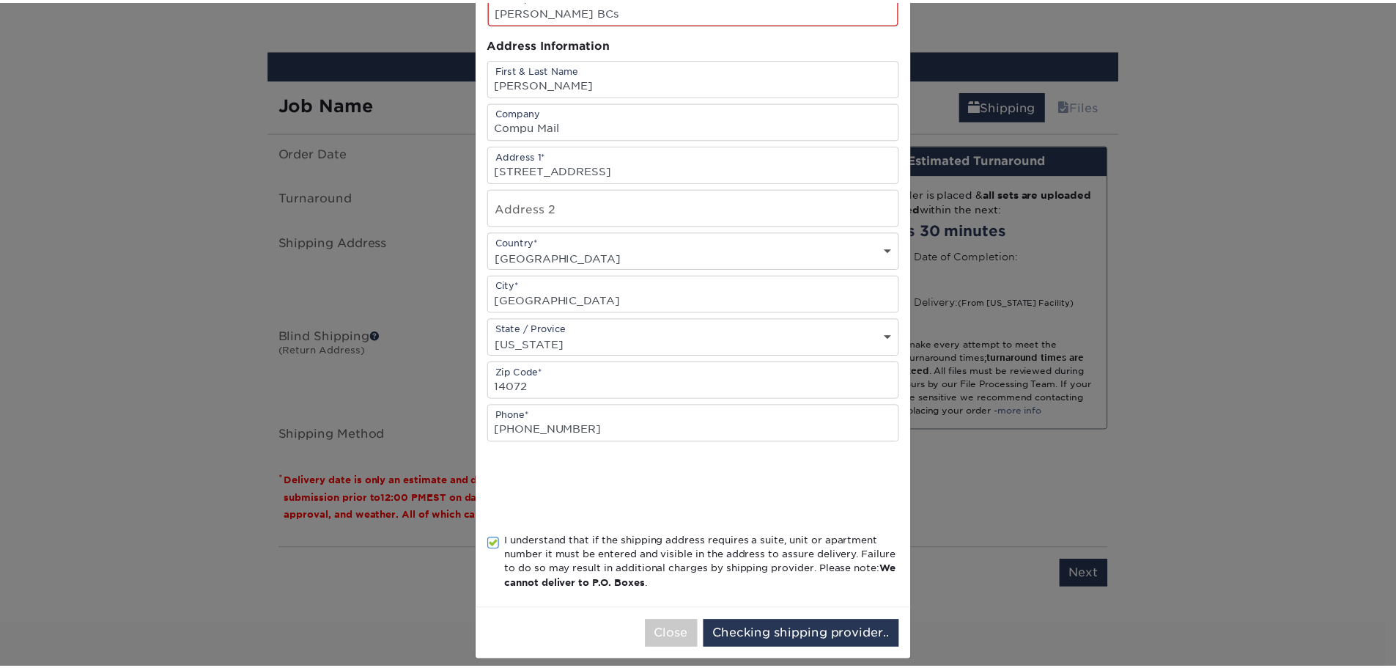
scroll to position [0, 0]
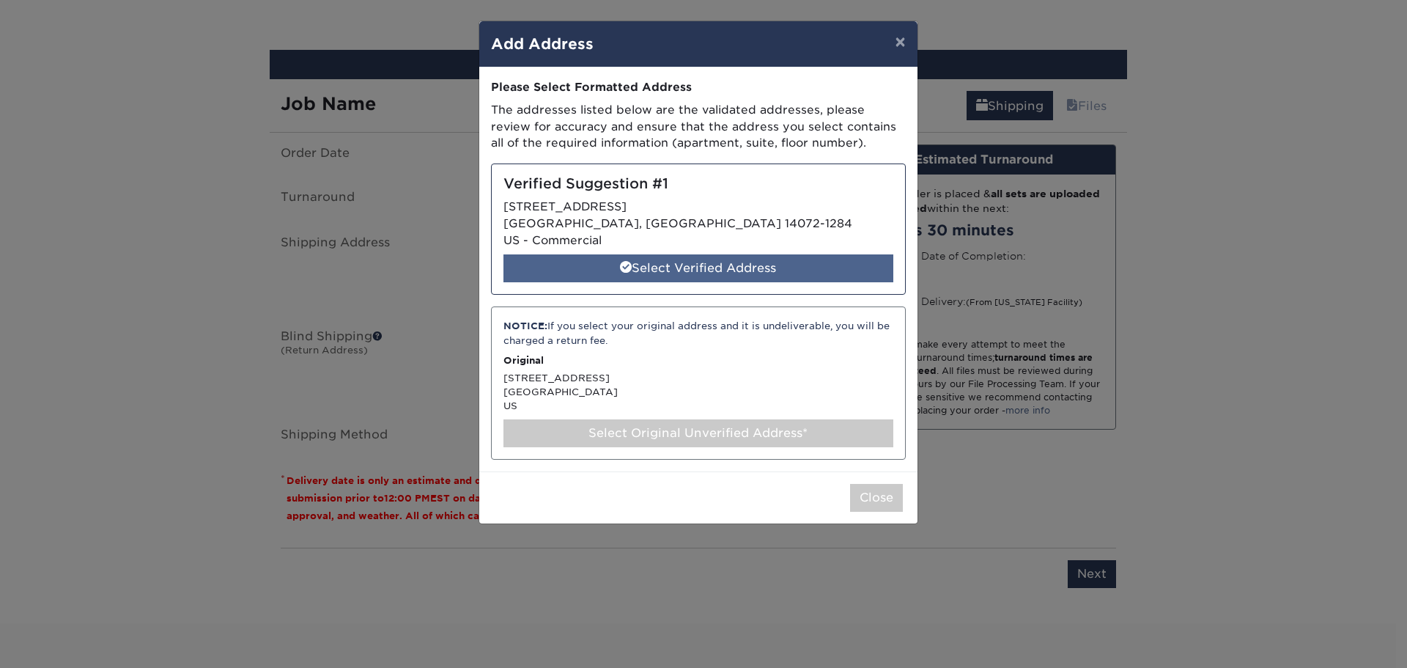
click at [689, 267] on div "Select Verified Address" at bounding box center [698, 268] width 390 height 28
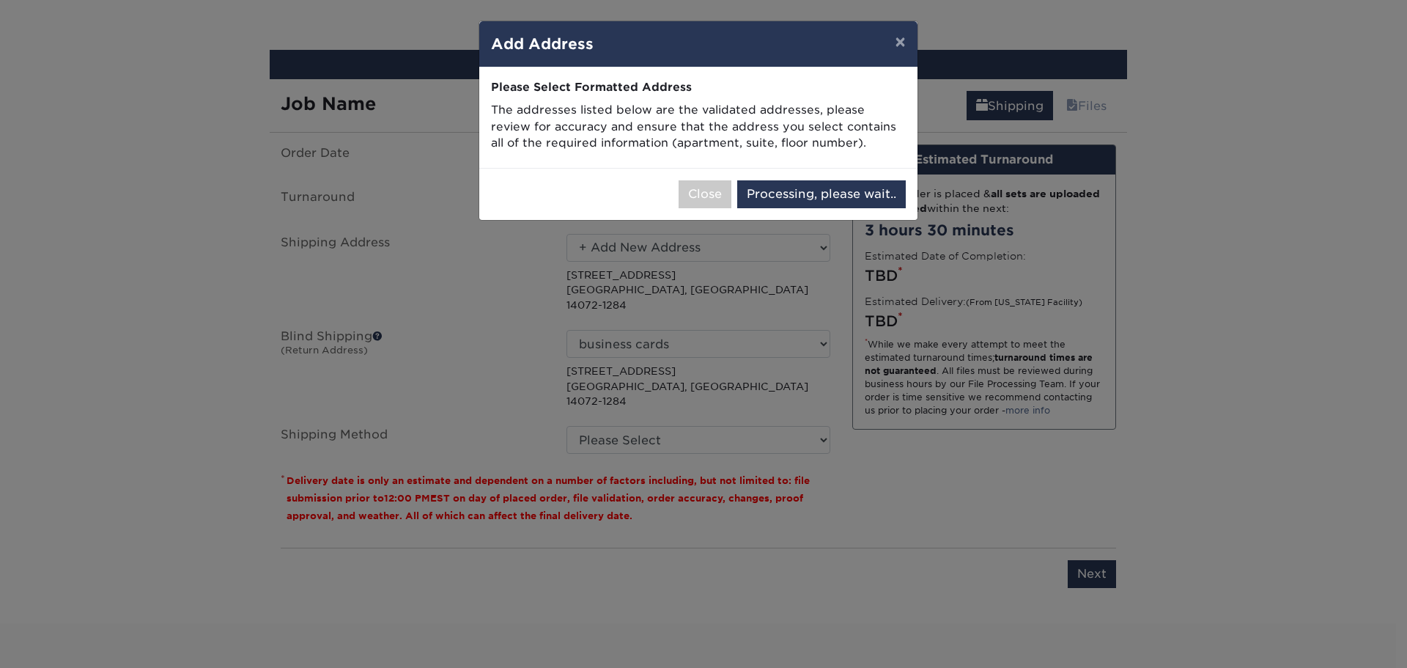
select select "285980"
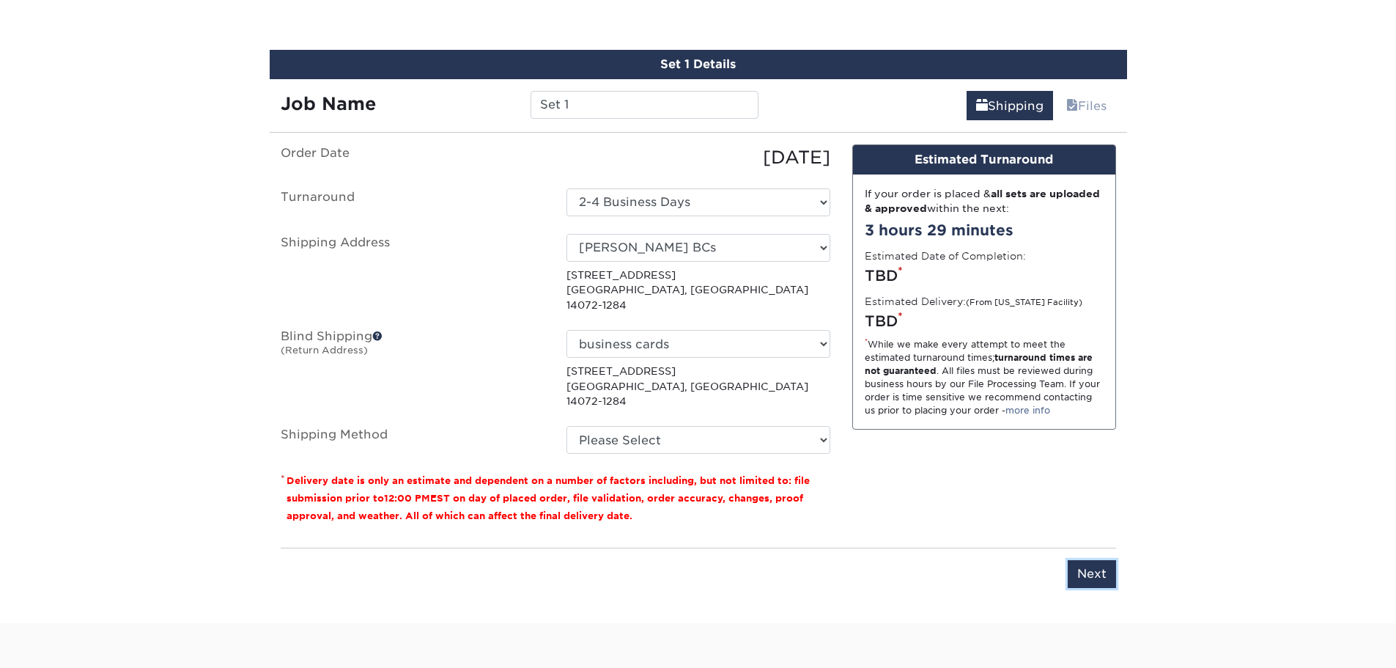
drag, startPoint x: 1101, startPoint y: 542, endPoint x: 894, endPoint y: 477, distance: 216.7
click at [927, 621] on div "Resources Menu Search Products Account Welcome, Claudine Primo Client Account D…" at bounding box center [698, 115] width 1396 height 1873
click at [822, 426] on select "Please Select Ground Shipping (+$8.96) 3 Day Shipping Service (+$15.34) 2 Day A…" at bounding box center [698, 440] width 264 height 28
select select "03"
click at [566, 426] on select "Please Select Ground Shipping (+$8.96) 3 Day Shipping Service (+$15.34) 2 Day A…" at bounding box center [698, 440] width 264 height 28
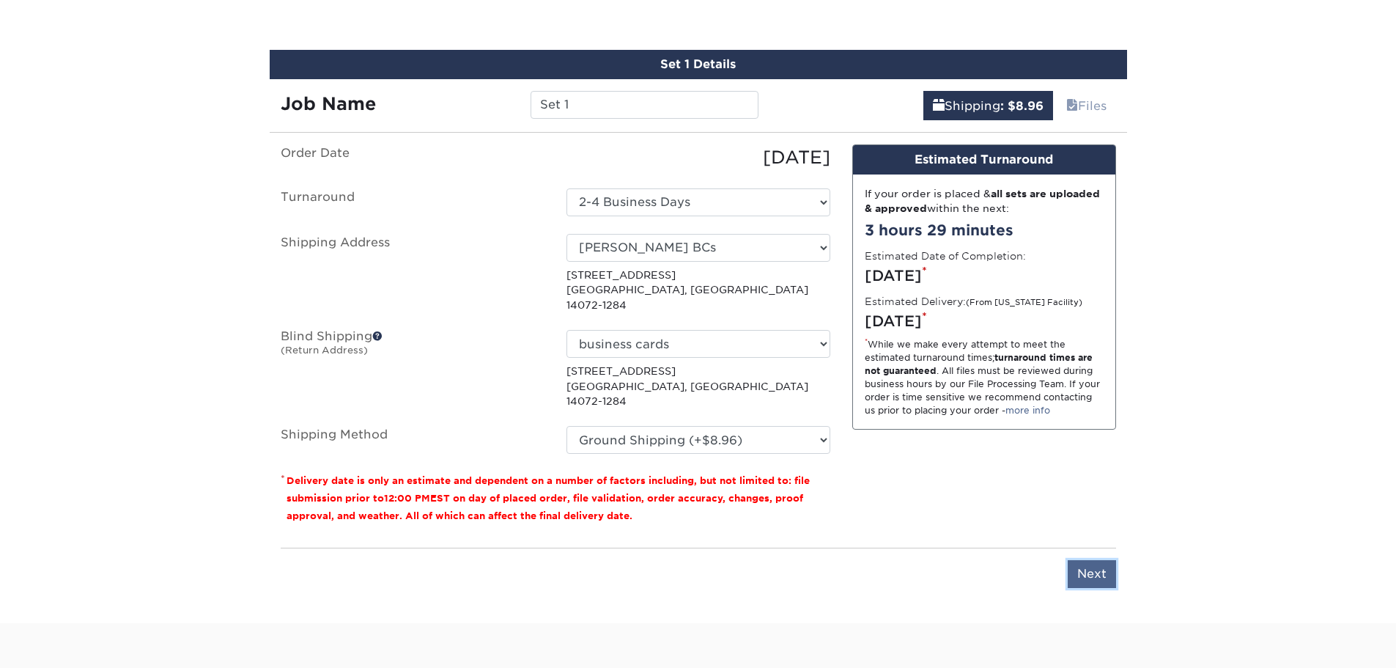
click at [1093, 560] on input "Next" at bounding box center [1092, 574] width 48 height 28
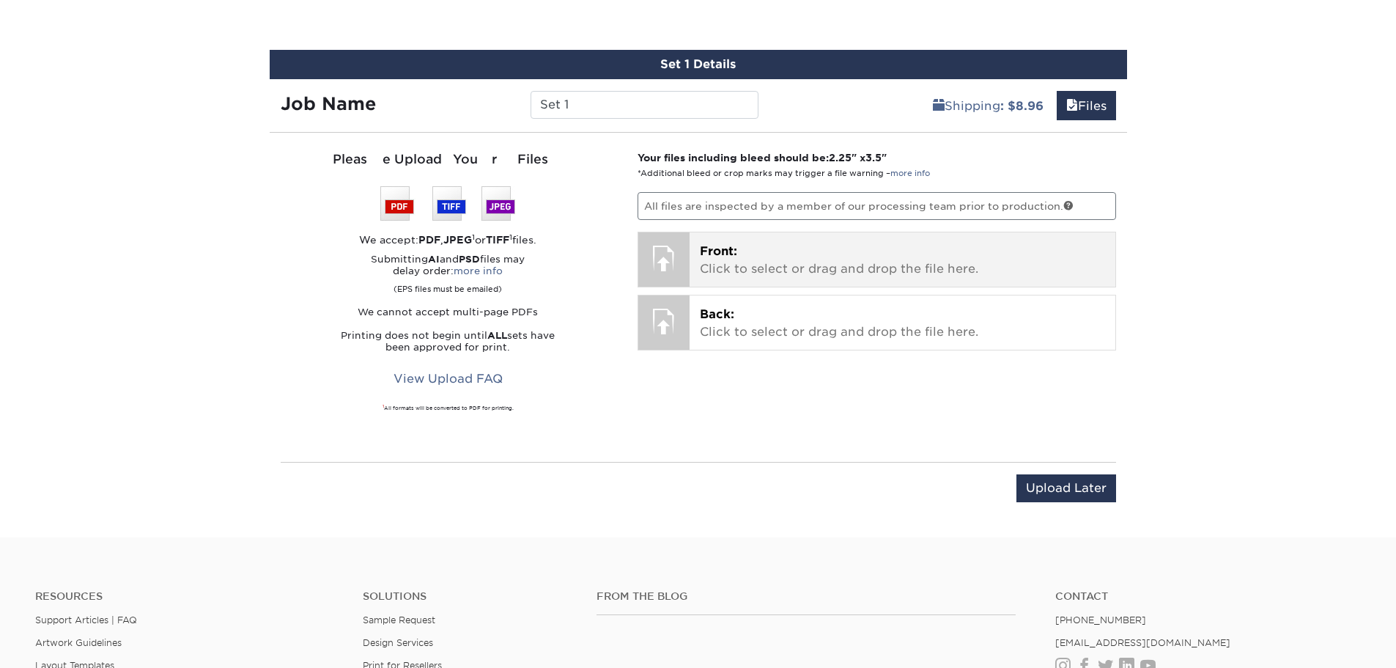
click at [745, 265] on p "Front: Click to select or drag and drop the file here." at bounding box center [902, 260] width 405 height 35
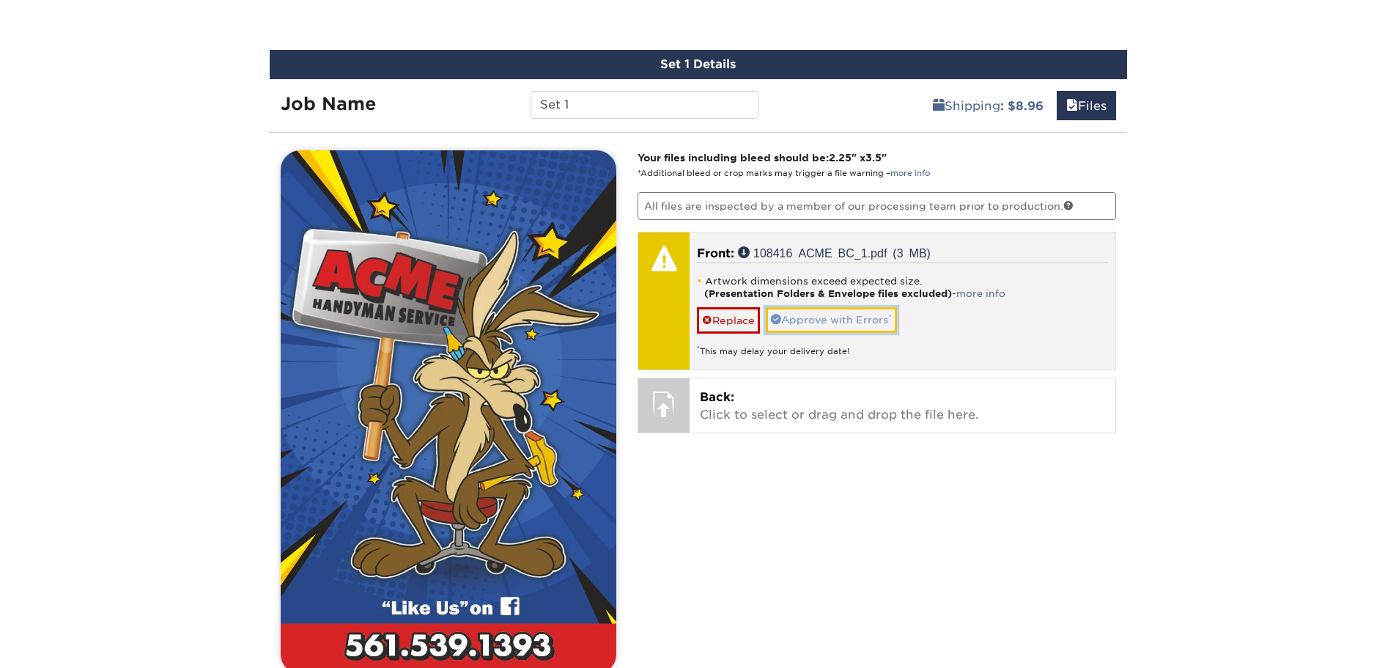
click at [859, 322] on link "Approve with Errors *" at bounding box center [831, 319] width 131 height 25
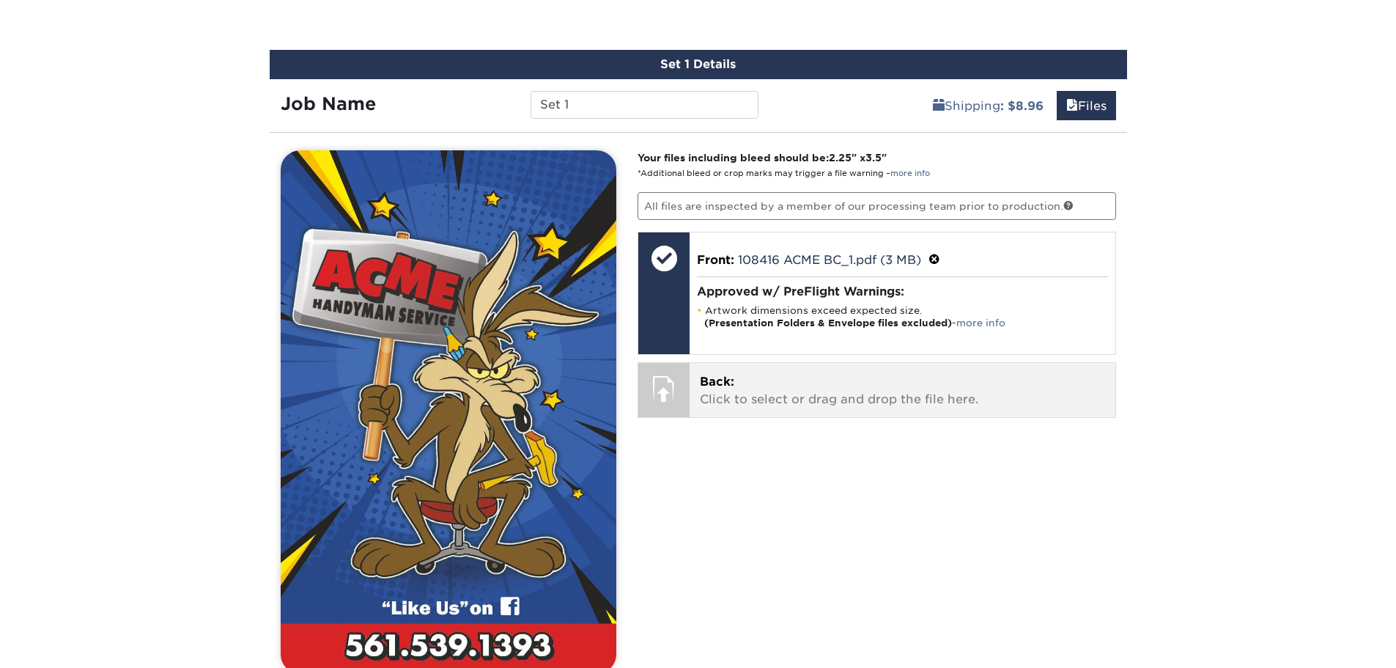
click at [852, 391] on p "Back: Click to select or drag and drop the file here." at bounding box center [902, 390] width 405 height 35
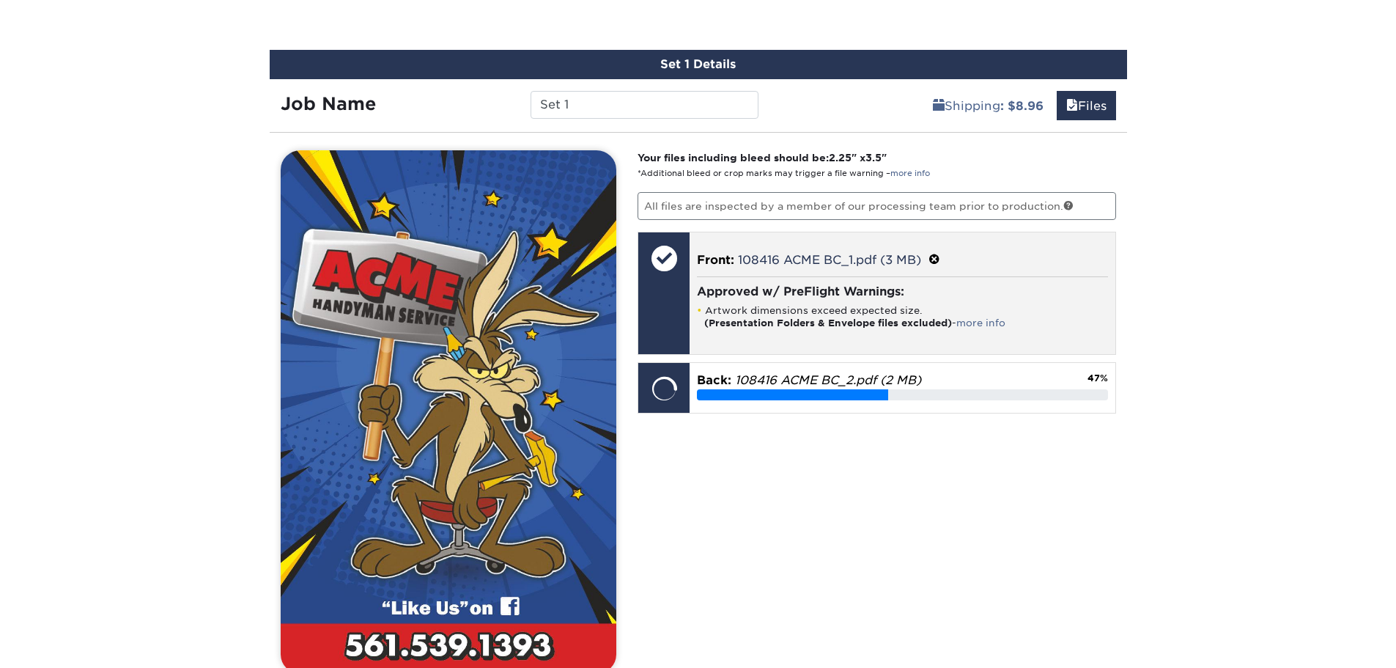
click at [668, 251] on div at bounding box center [663, 257] width 51 height 51
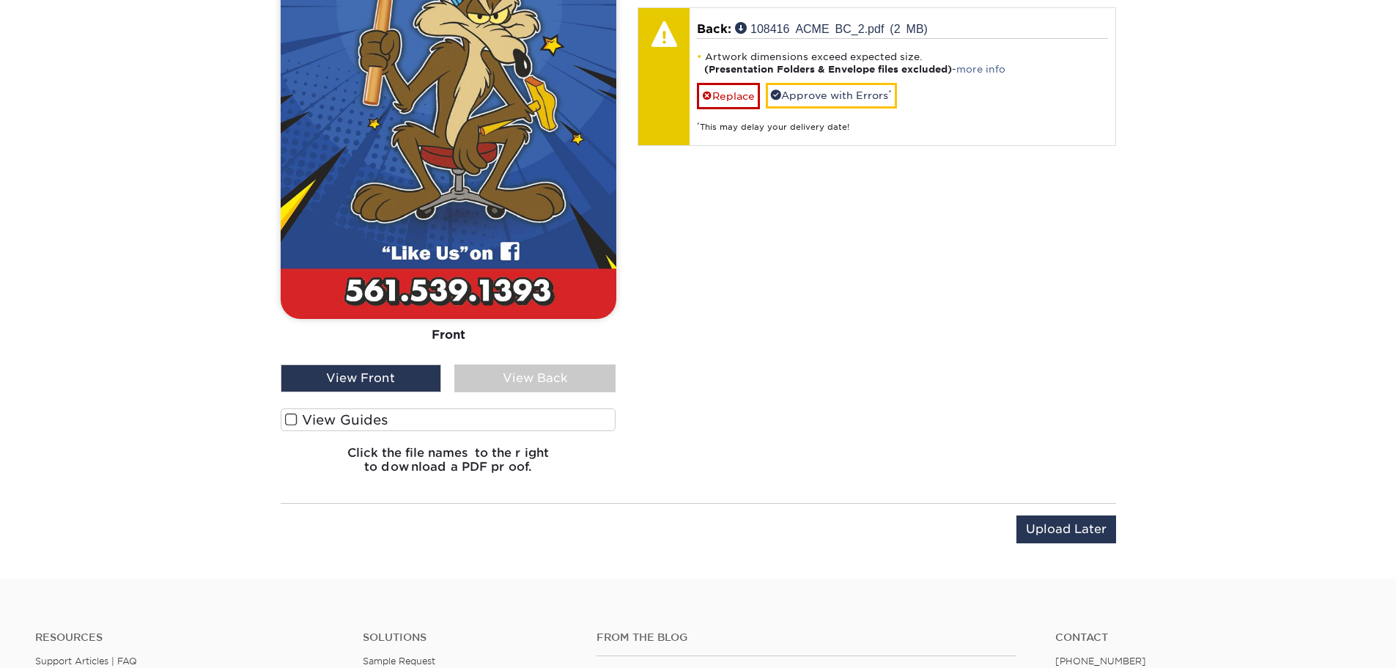
scroll to position [1187, 0]
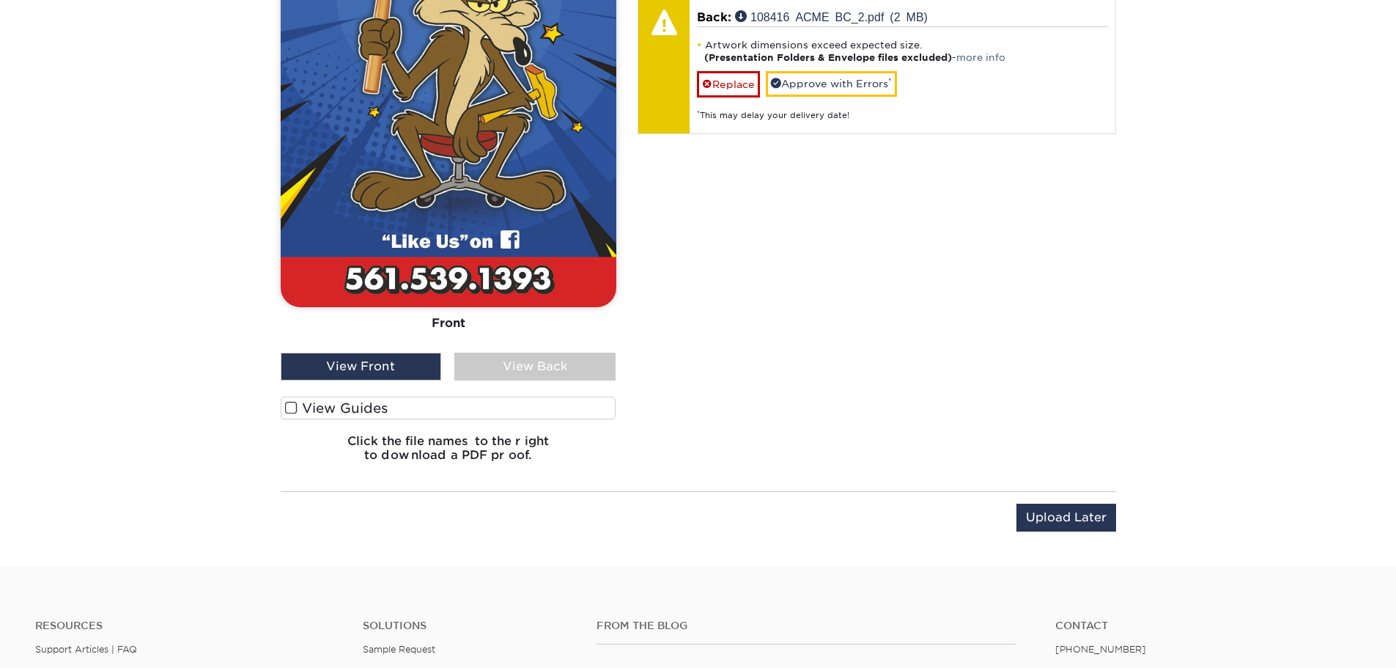
click at [295, 407] on span at bounding box center [291, 408] width 12 height 14
click at [0, 0] on input "View Guides" at bounding box center [0, 0] width 0 height 0
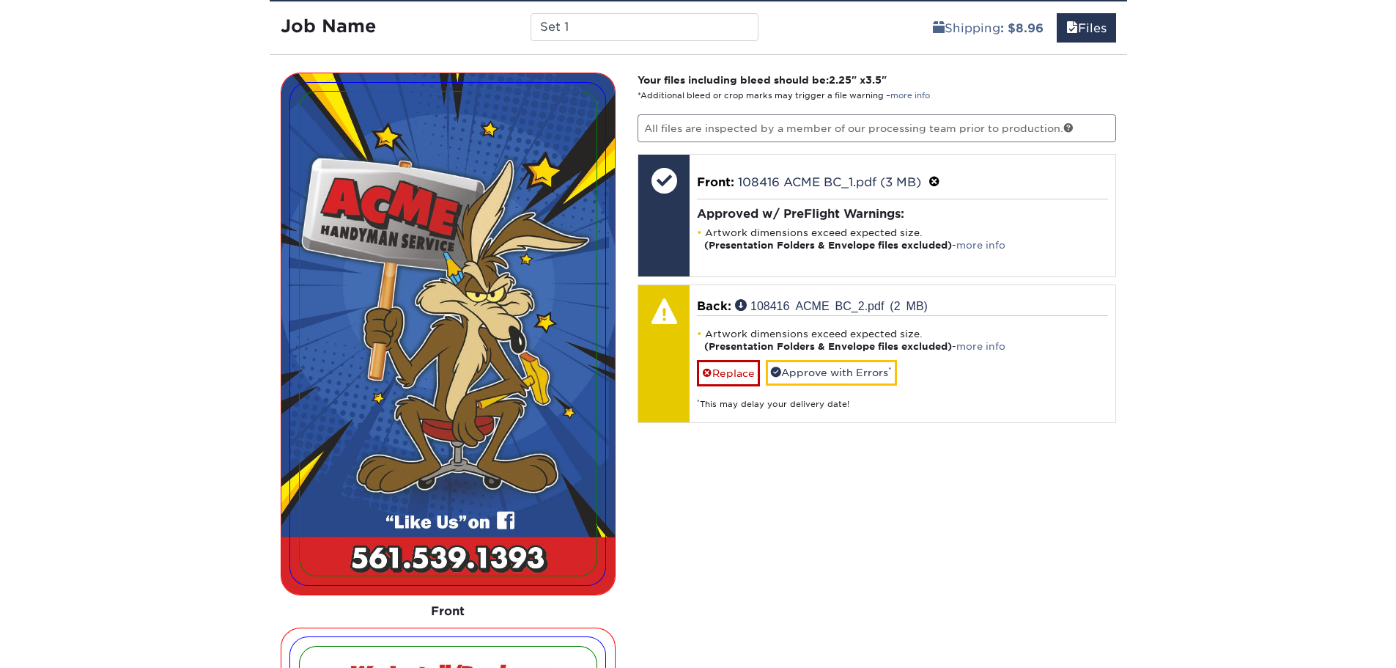
scroll to position [860, 0]
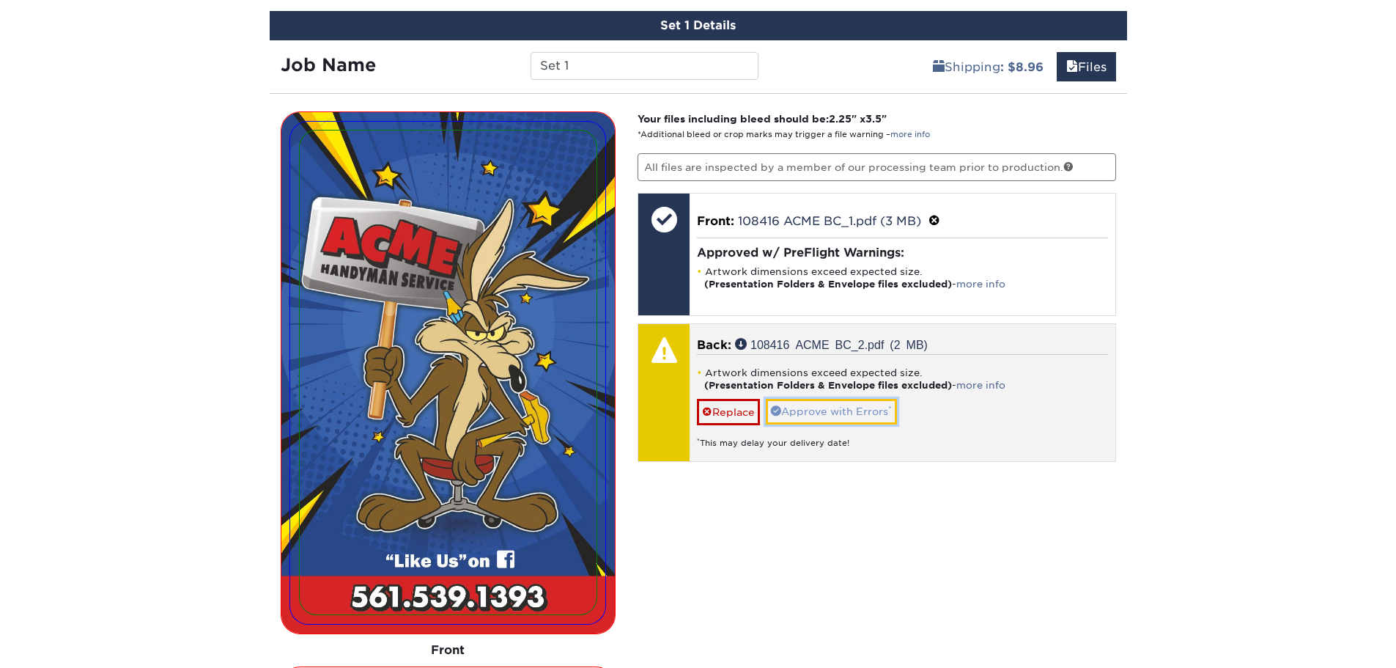
click at [830, 411] on link "Approve with Errors *" at bounding box center [831, 411] width 131 height 25
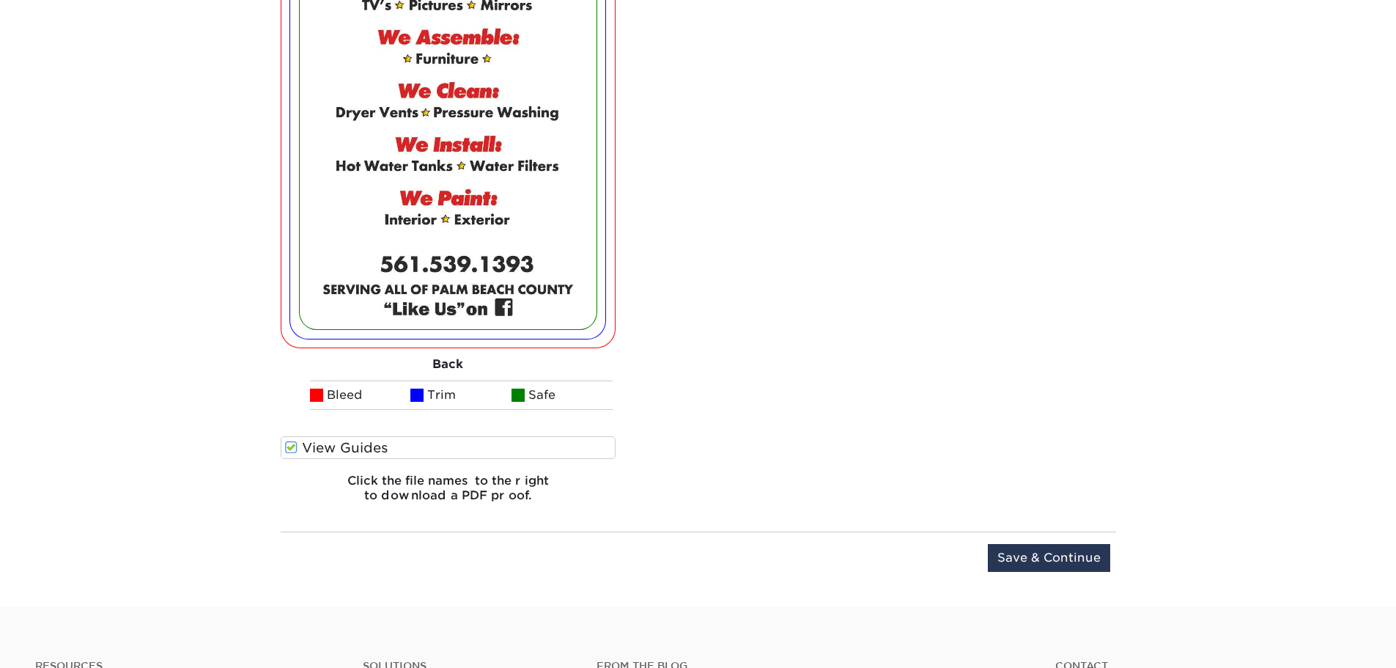
scroll to position [1739, 0]
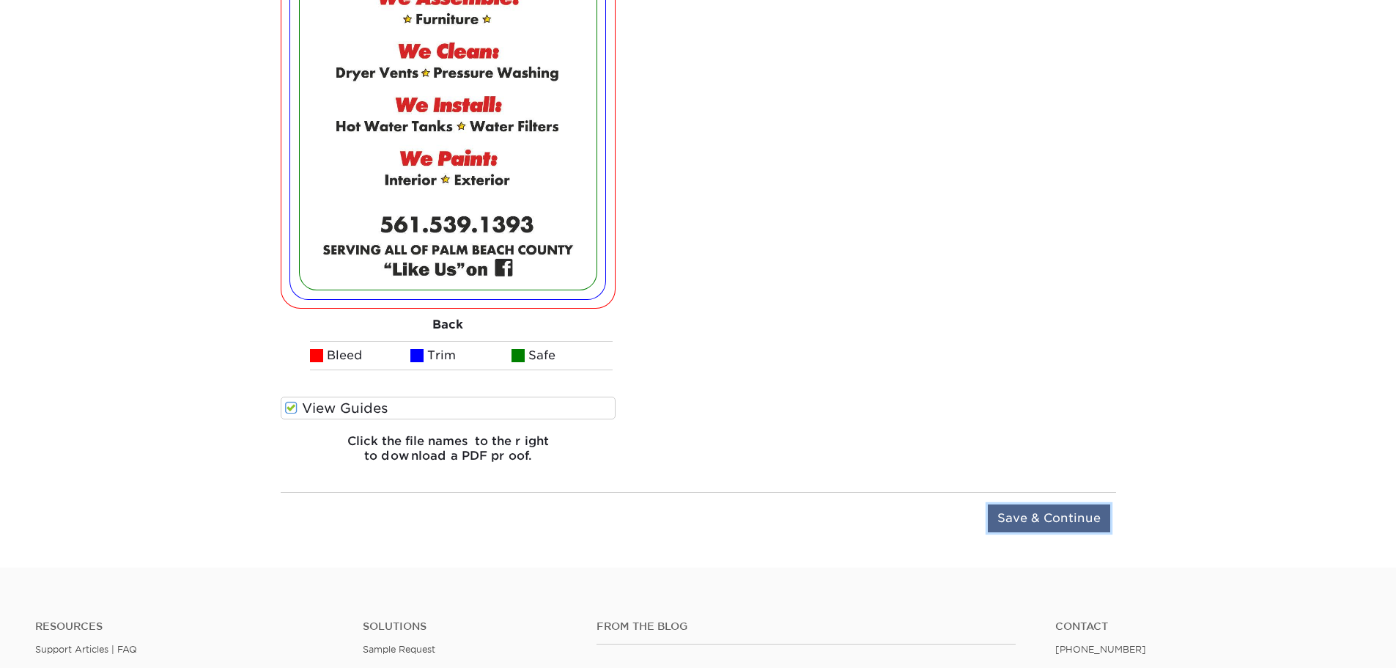
click at [1057, 522] on input "Save & Continue" at bounding box center [1049, 518] width 122 height 28
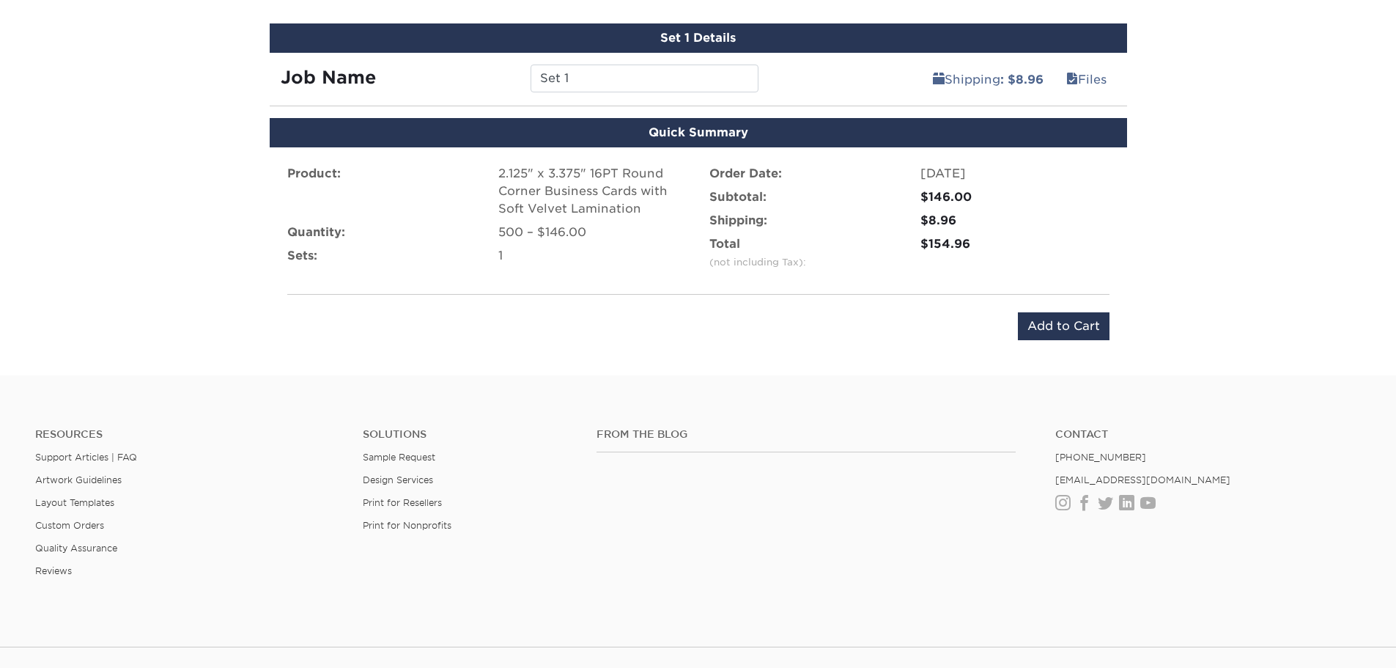
scroll to position [910, 0]
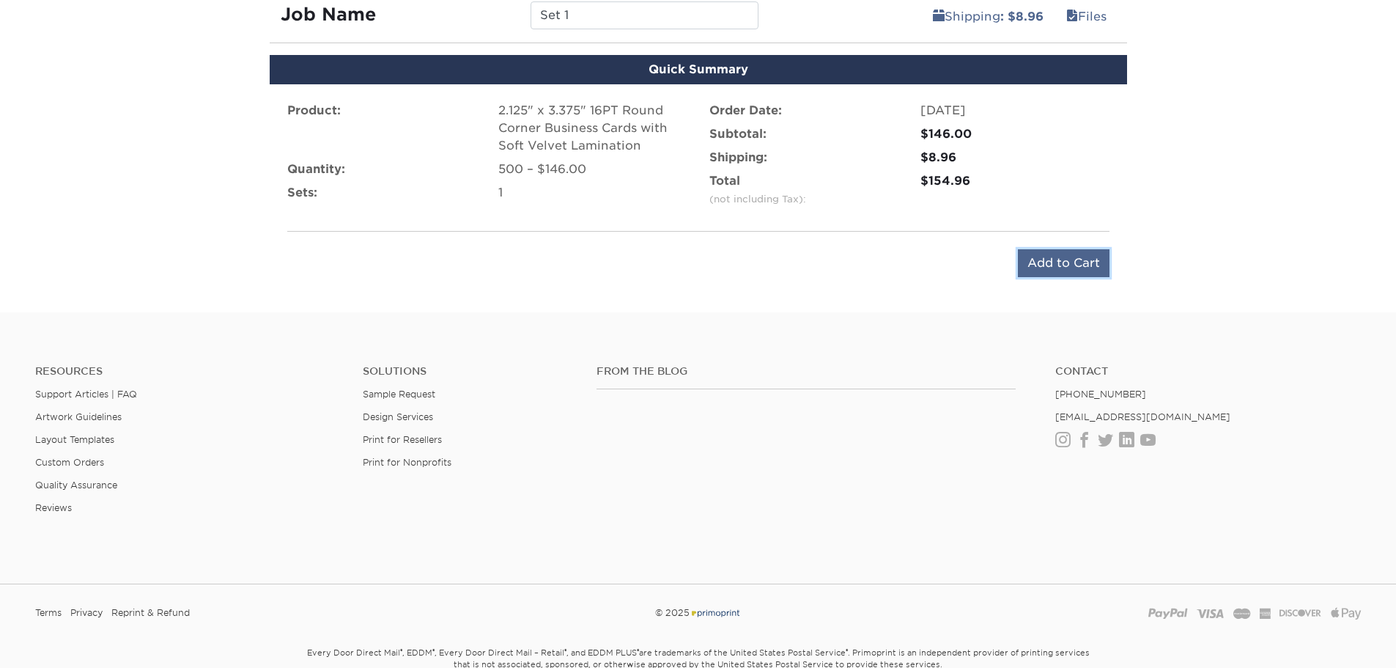
click at [1068, 262] on input "Add to Cart" at bounding box center [1064, 263] width 92 height 28
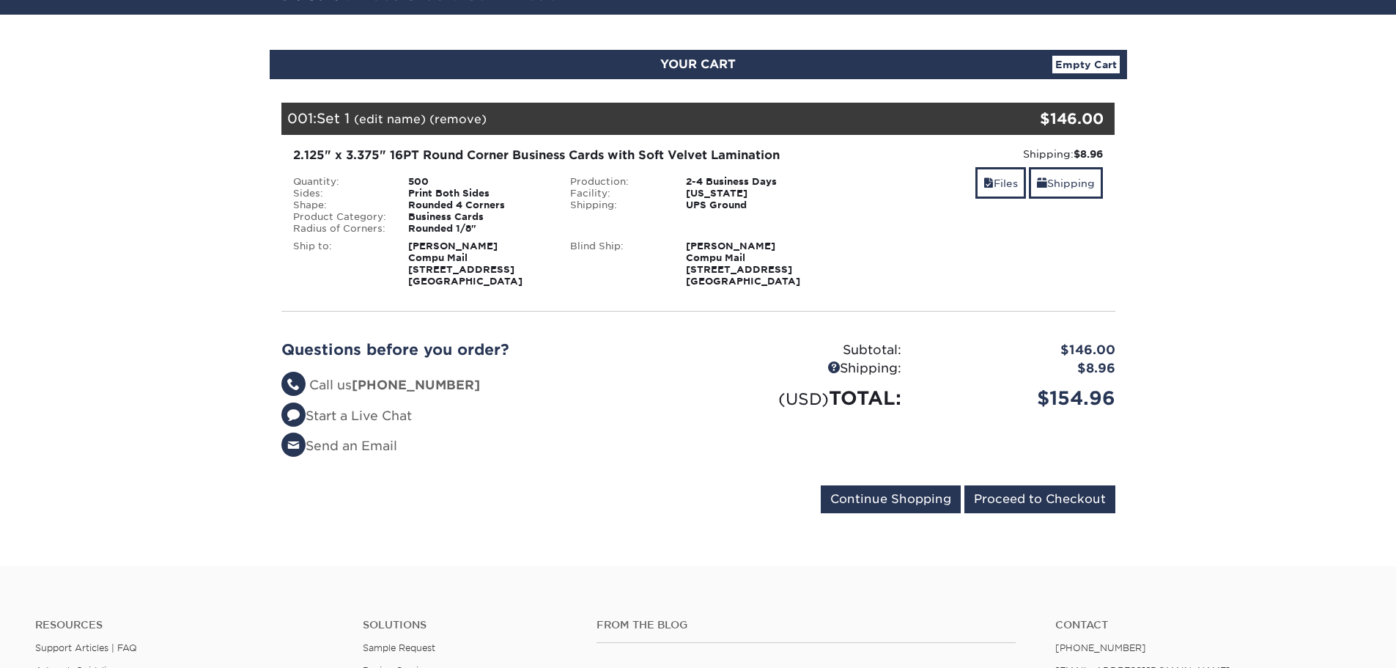
scroll to position [147, 0]
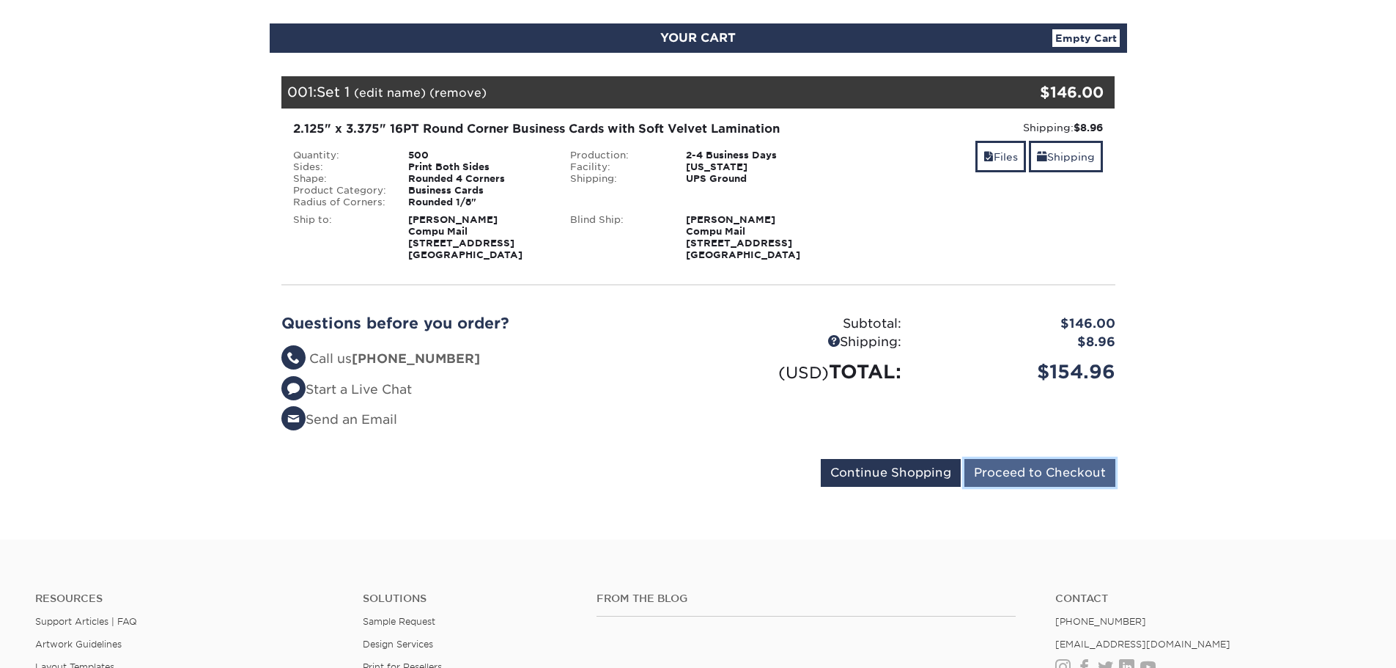
click at [1049, 478] on input "Proceed to Checkout" at bounding box center [1039, 473] width 151 height 28
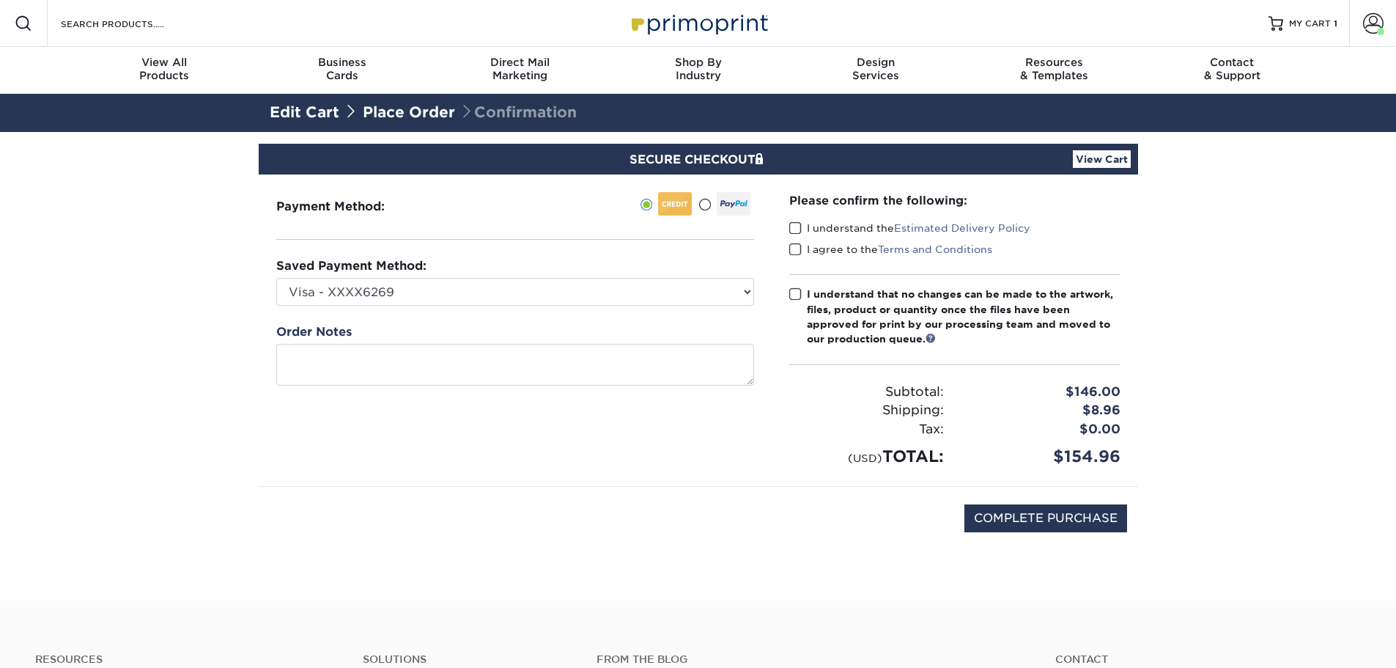
click at [790, 230] on span at bounding box center [795, 228] width 12 height 14
click at [0, 0] on input "I understand the Estimated Delivery Policy" at bounding box center [0, 0] width 0 height 0
click at [796, 251] on span at bounding box center [795, 250] width 12 height 14
click at [0, 0] on input "I agree to the Terms and Conditions" at bounding box center [0, 0] width 0 height 0
click at [1045, 512] on input "COMPLETE PURCHASE" at bounding box center [1045, 518] width 163 height 28
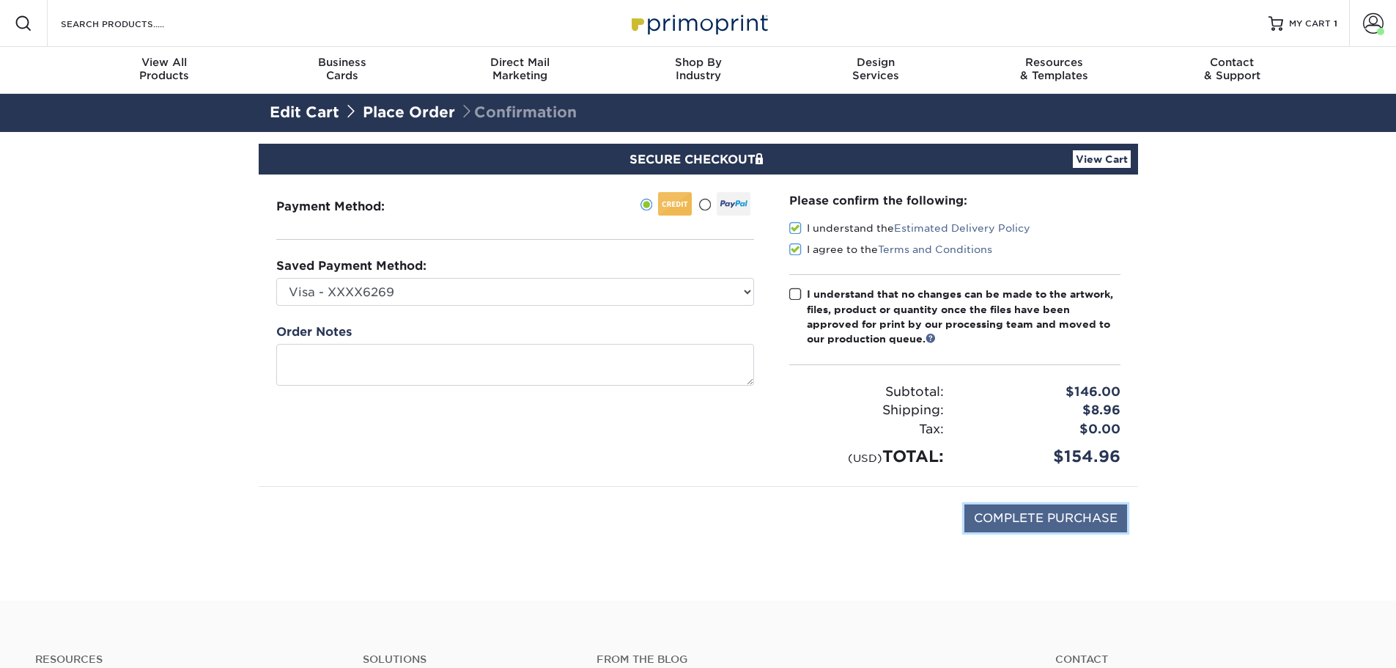
click at [1016, 504] on input "COMPLETE PURCHASE" at bounding box center [1045, 518] width 163 height 28
click at [797, 288] on span at bounding box center [795, 294] width 12 height 14
click at [0, 0] on input "I understand that no changes can be made to the artwork, files, product or quan…" at bounding box center [0, 0] width 0 height 0
click at [1049, 504] on input "COMPLETE PURCHASE" at bounding box center [1045, 518] width 163 height 28
type input "PROCESSING, PLEASE WAIT..."
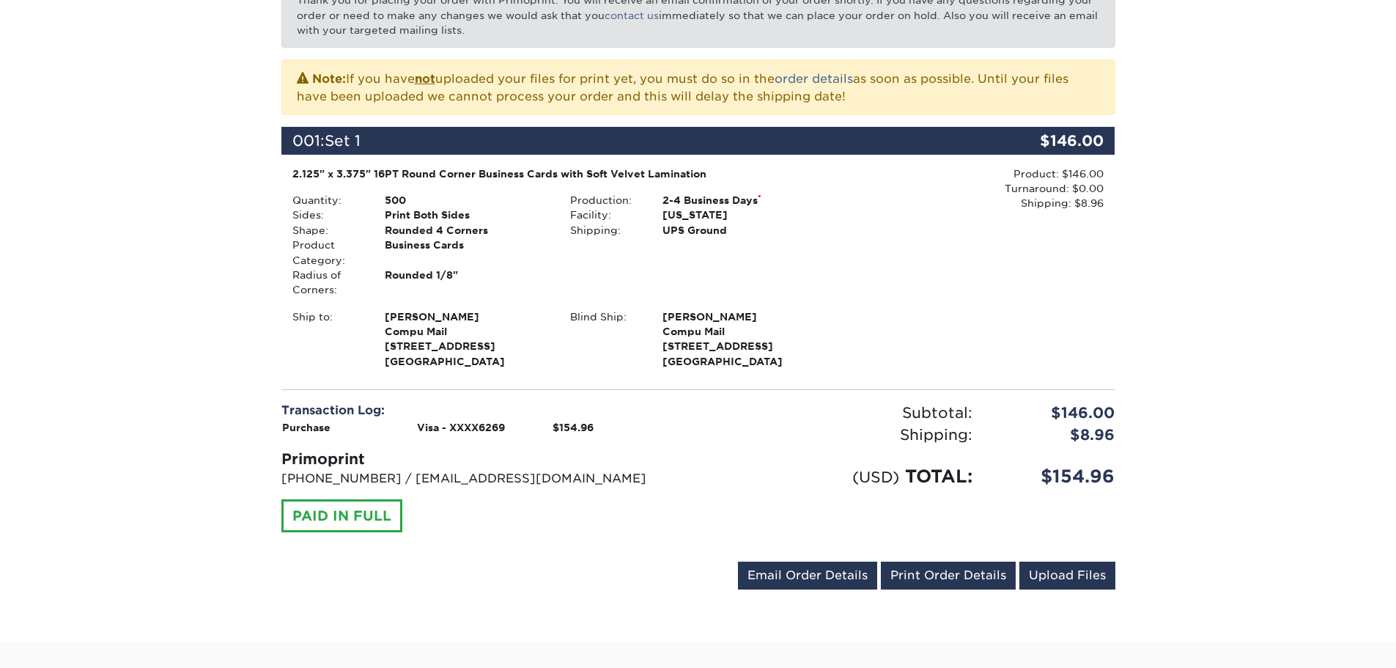
scroll to position [293, 0]
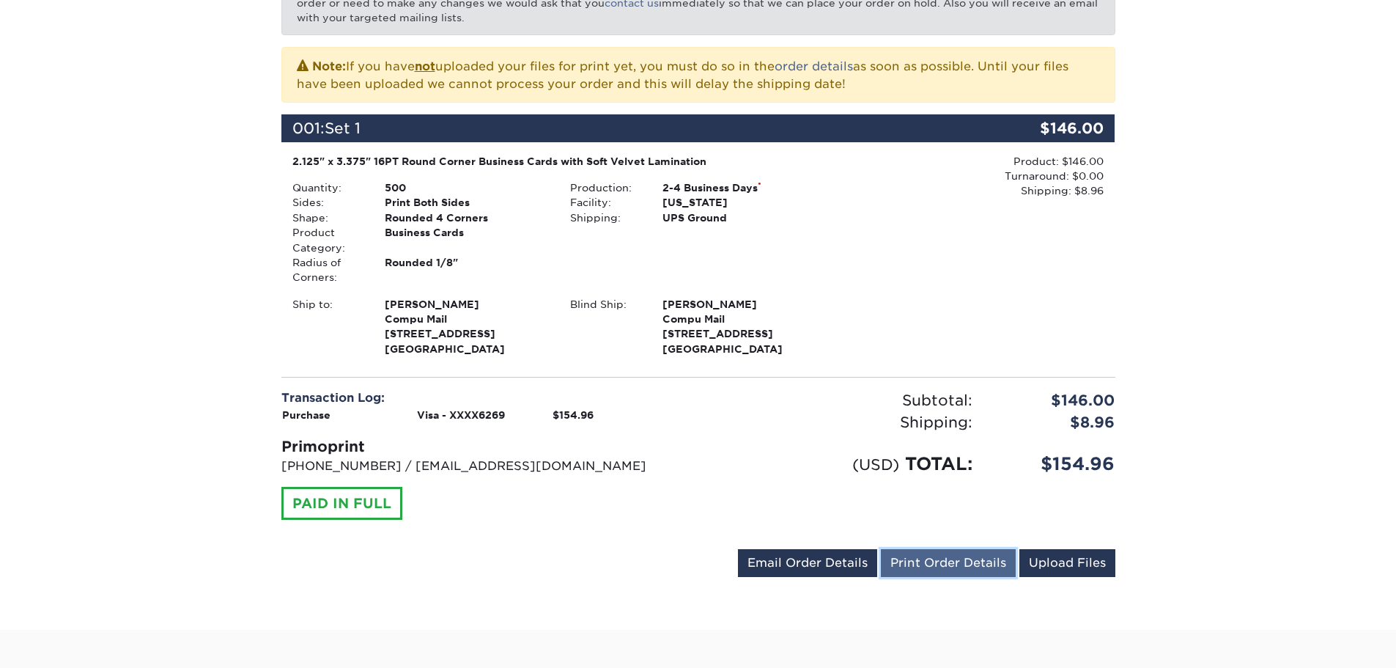
click at [976, 549] on link "Print Order Details" at bounding box center [948, 563] width 135 height 28
click at [826, 549] on link "Email Order Details" at bounding box center [807, 563] width 139 height 28
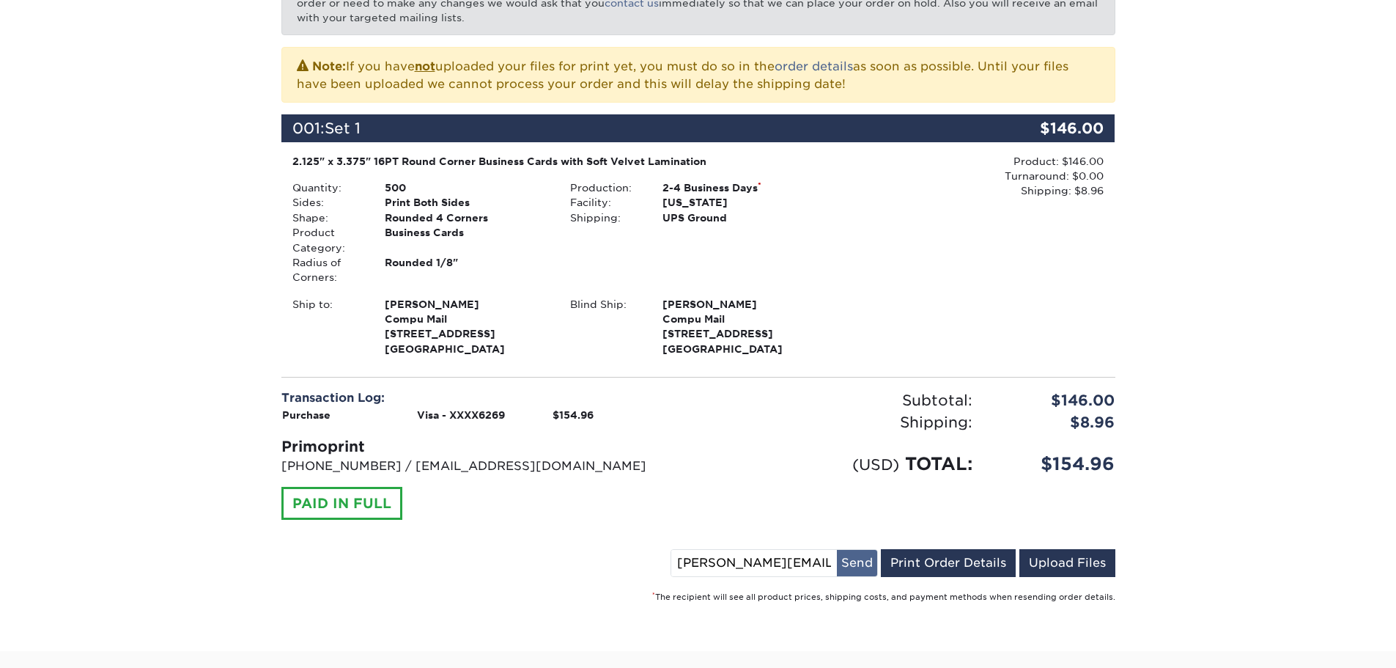
click at [877, 550] on button "Send" at bounding box center [857, 563] width 40 height 26
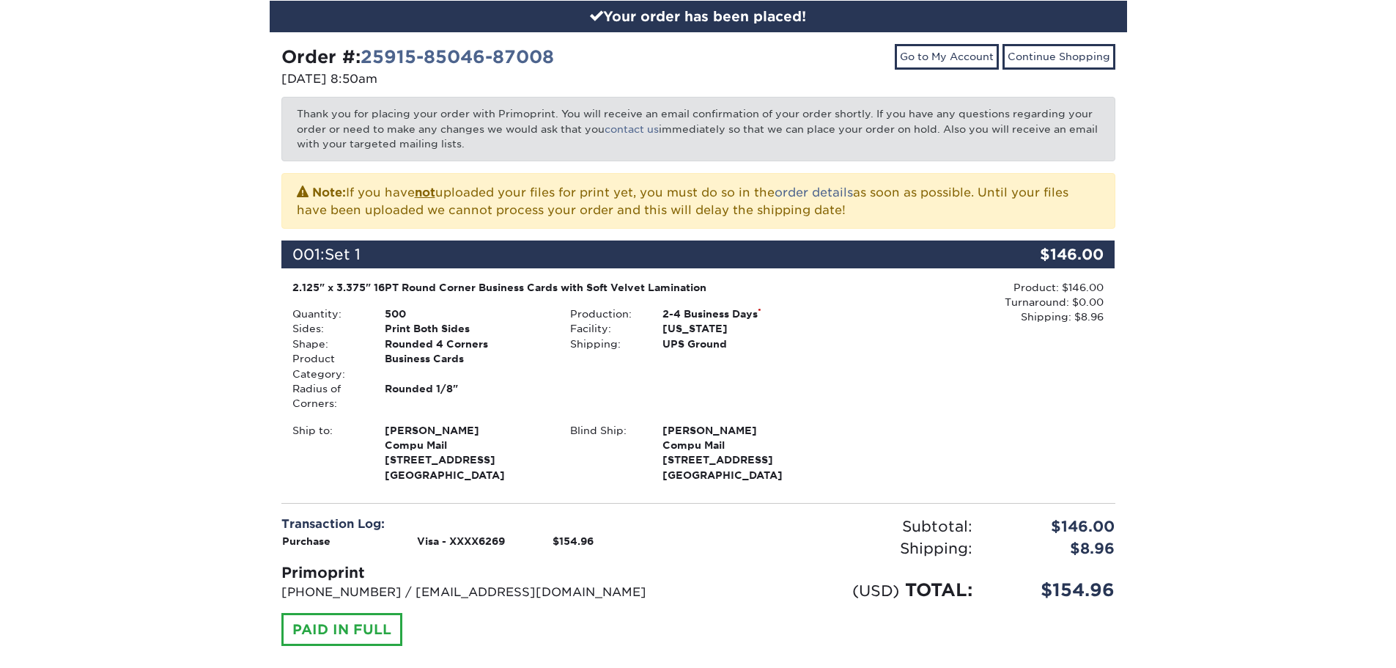
scroll to position [147, 0]
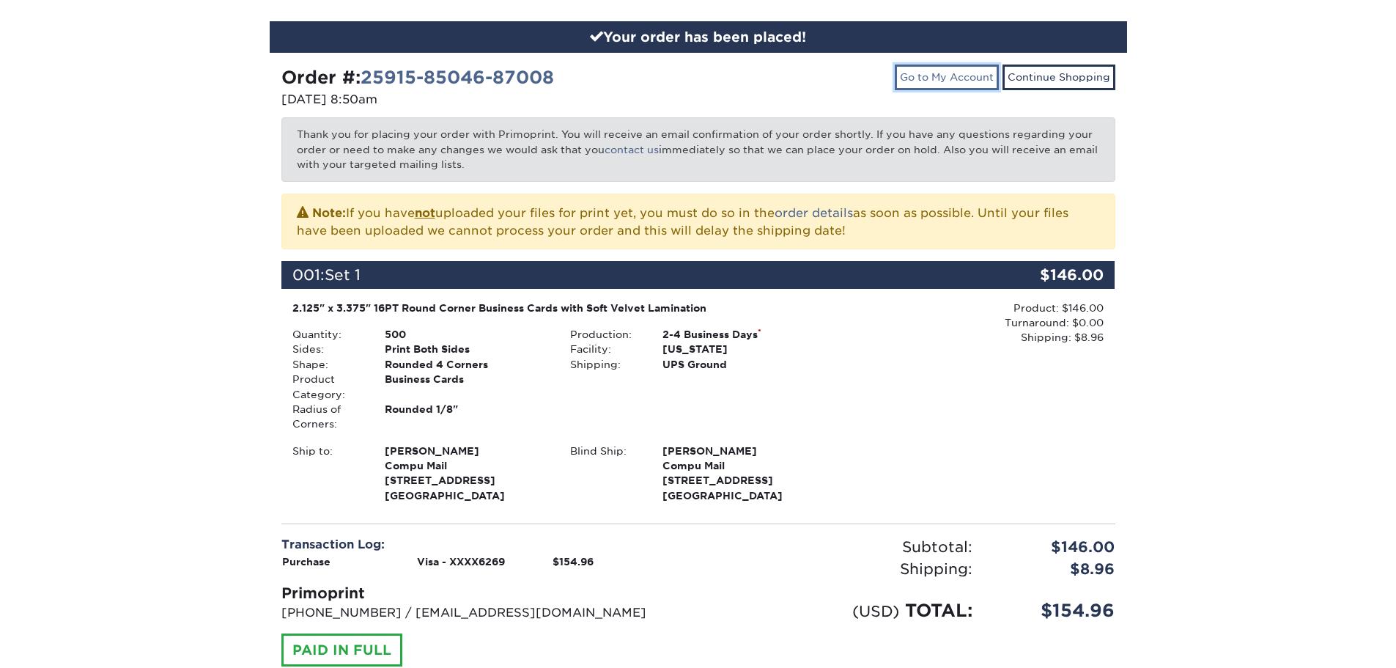
click at [959, 76] on link "Go to My Account" at bounding box center [947, 76] width 104 height 25
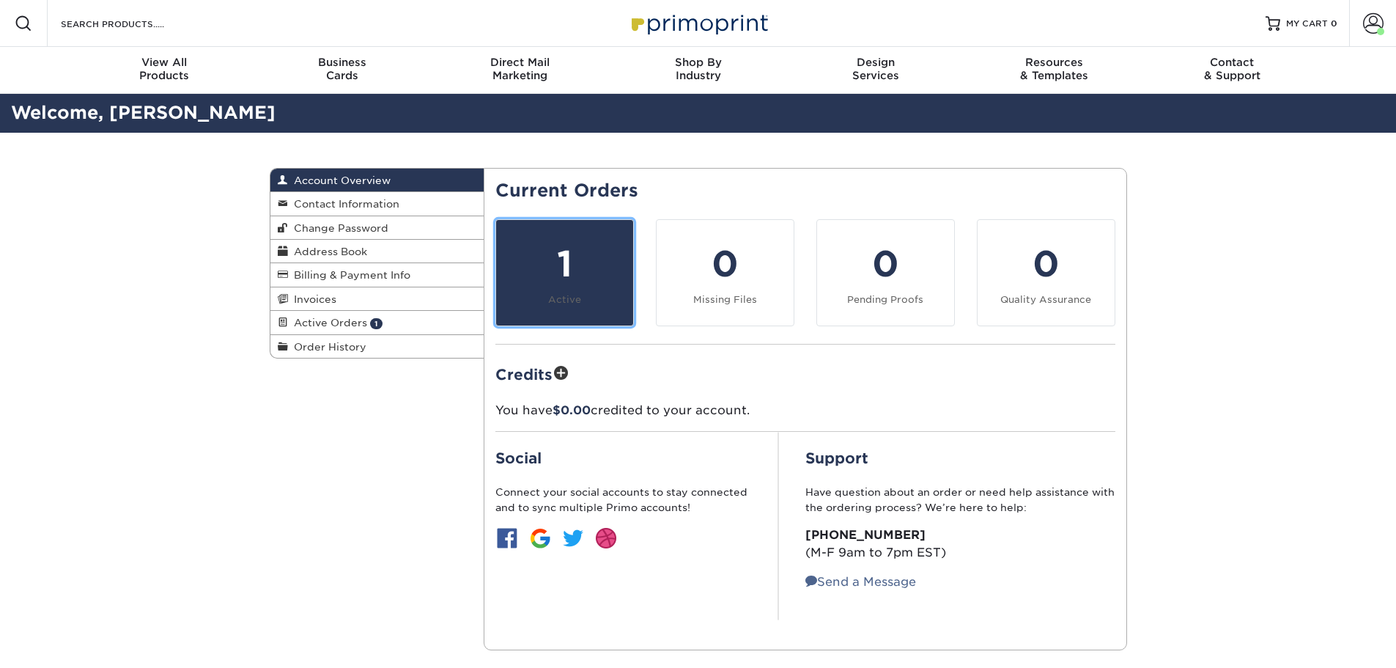
click at [574, 307] on link "1 Active" at bounding box center [564, 272] width 138 height 107
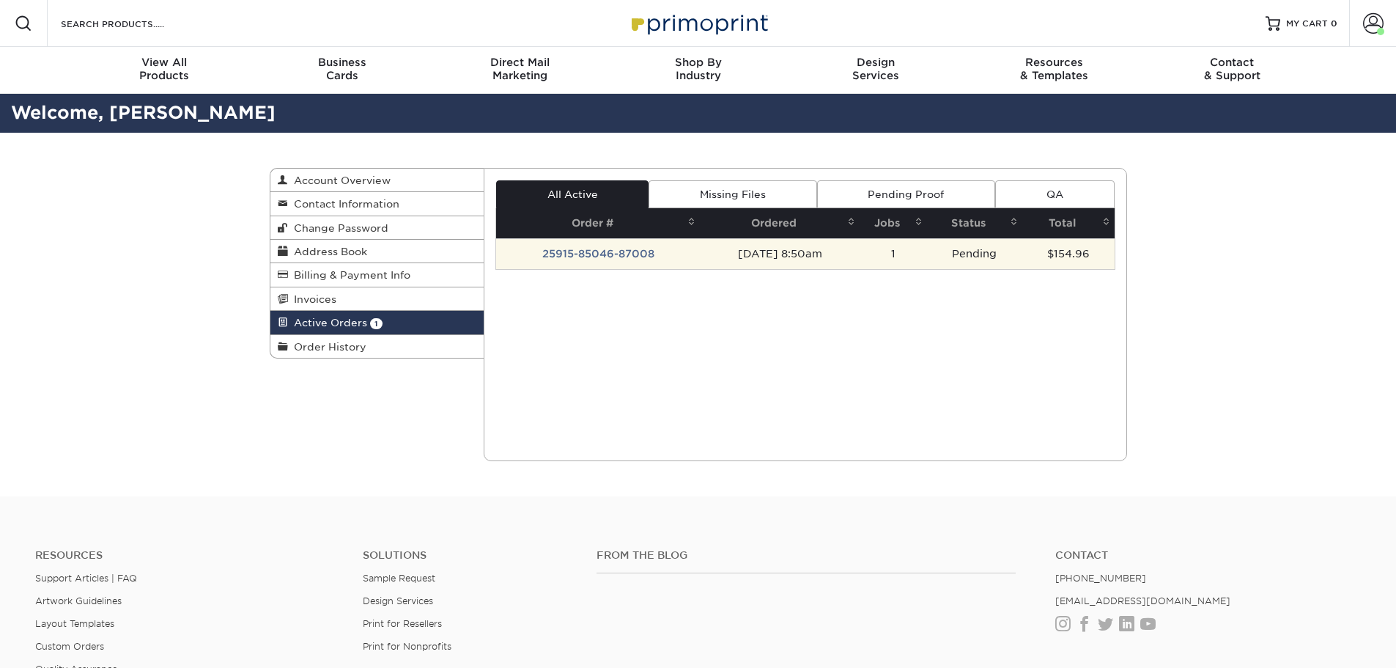
click at [596, 245] on td "25915-85046-87008" at bounding box center [598, 253] width 204 height 31
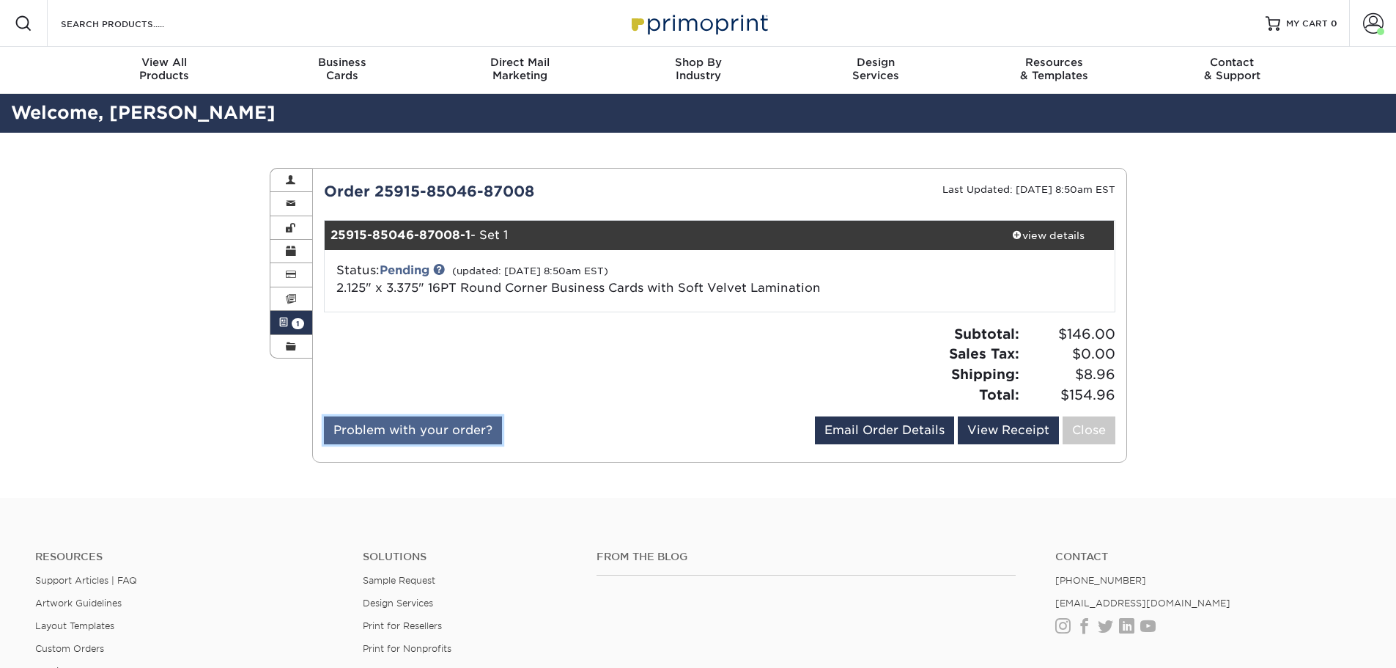
click at [410, 437] on link "Problem with your order?" at bounding box center [413, 430] width 178 height 28
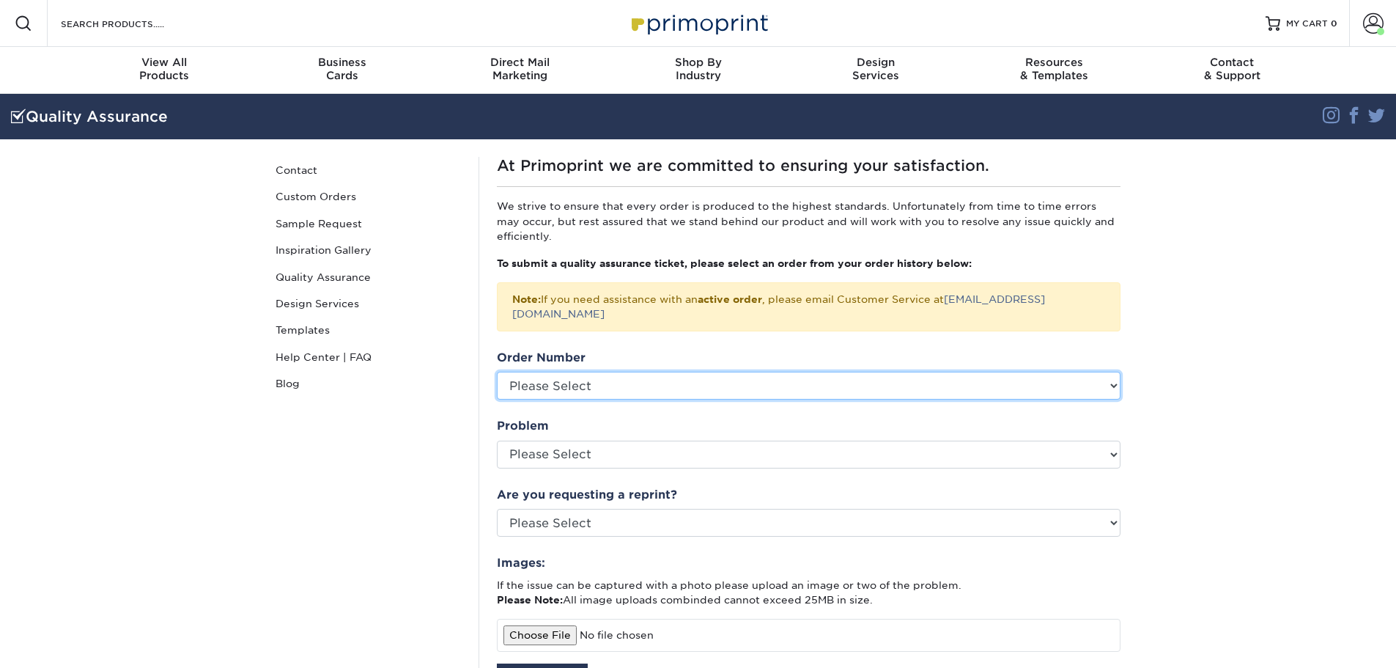
click at [1114, 372] on select "Please Select 2537-93466-87008 25114-20284-87008 241018-84992-87008 23725-95880…" at bounding box center [809, 386] width 624 height 28
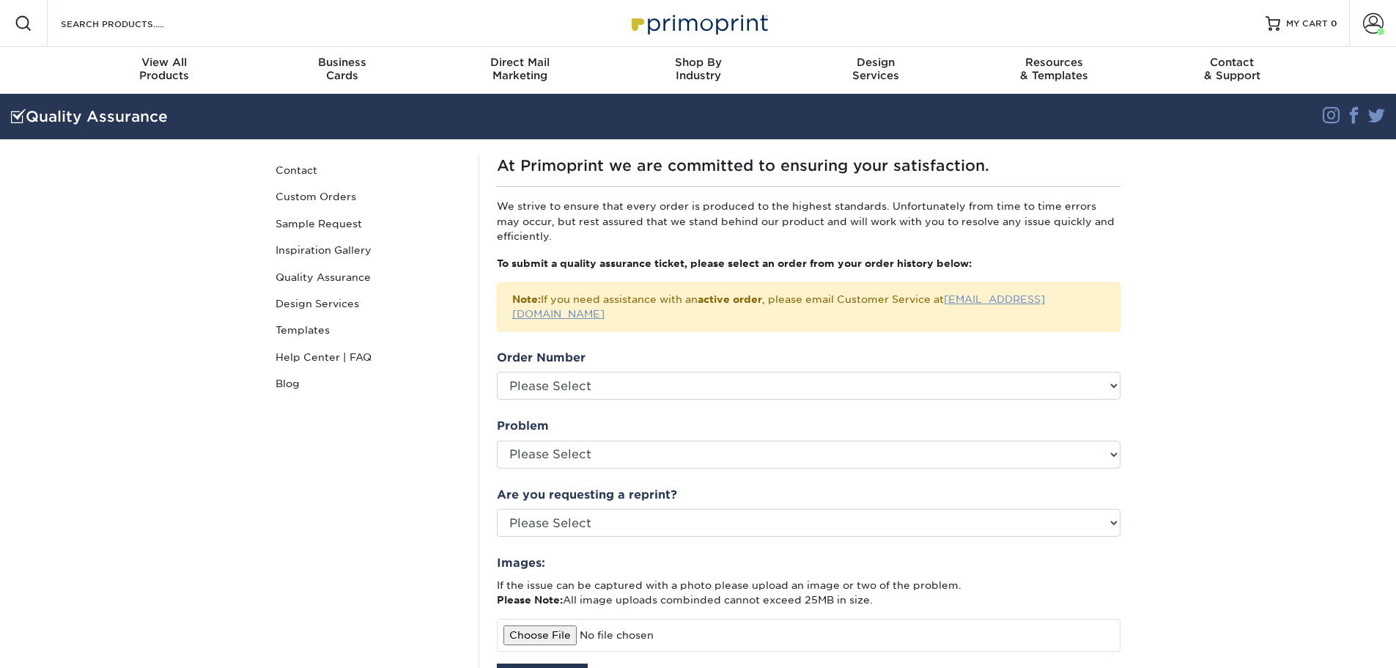
click at [954, 293] on link "[EMAIL_ADDRESS][DOMAIN_NAME]" at bounding box center [778, 306] width 533 height 26
click at [1206, 323] on section "Quality Assurance Instagram Facebook Twitter Quality Assurance Contact Custom O…" at bounding box center [698, 521] width 1396 height 855
